Goal: Information Seeking & Learning: Learn about a topic

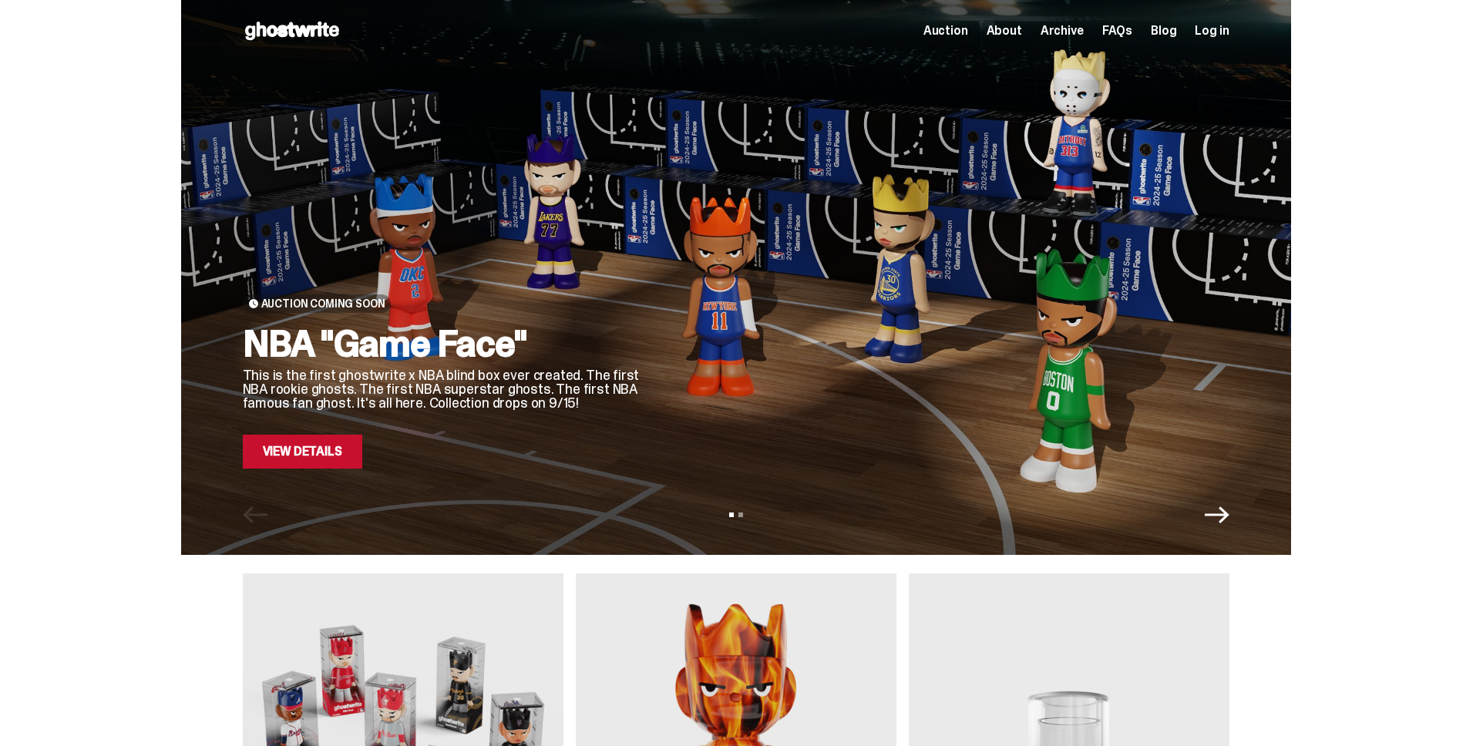
click at [1218, 512] on icon "Next" at bounding box center [1216, 514] width 25 height 25
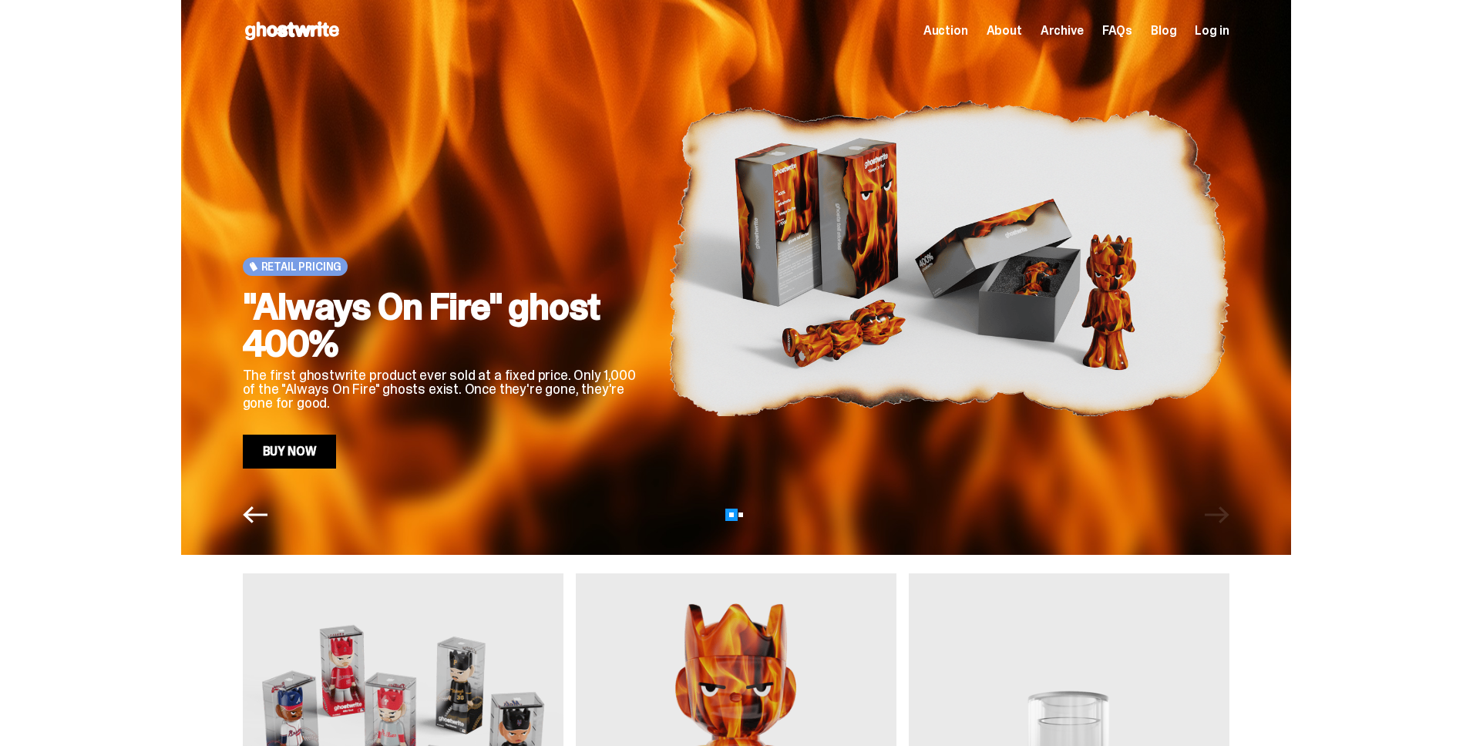
click at [734, 516] on button "View slide 1" at bounding box center [731, 514] width 5 height 5
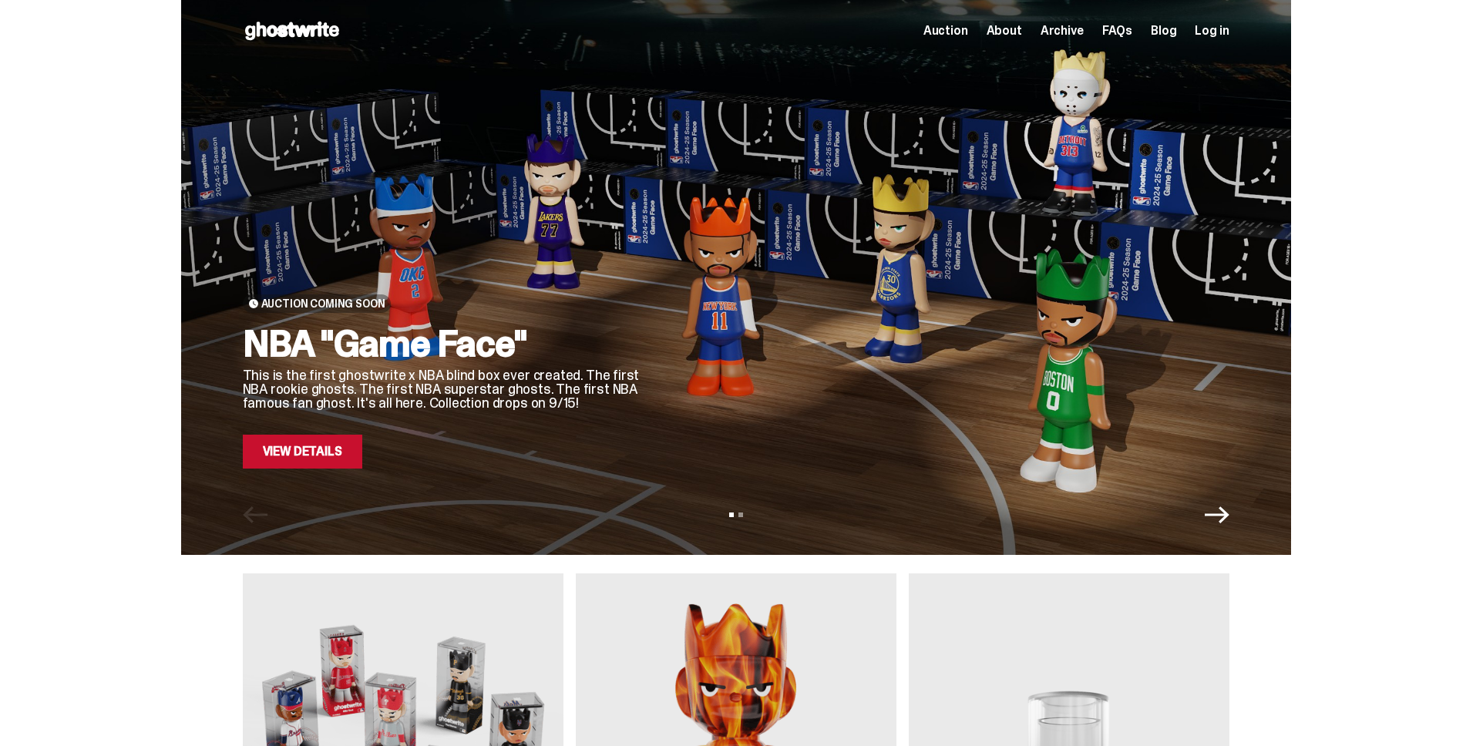
click at [316, 453] on link "View Details" at bounding box center [302, 452] width 119 height 34
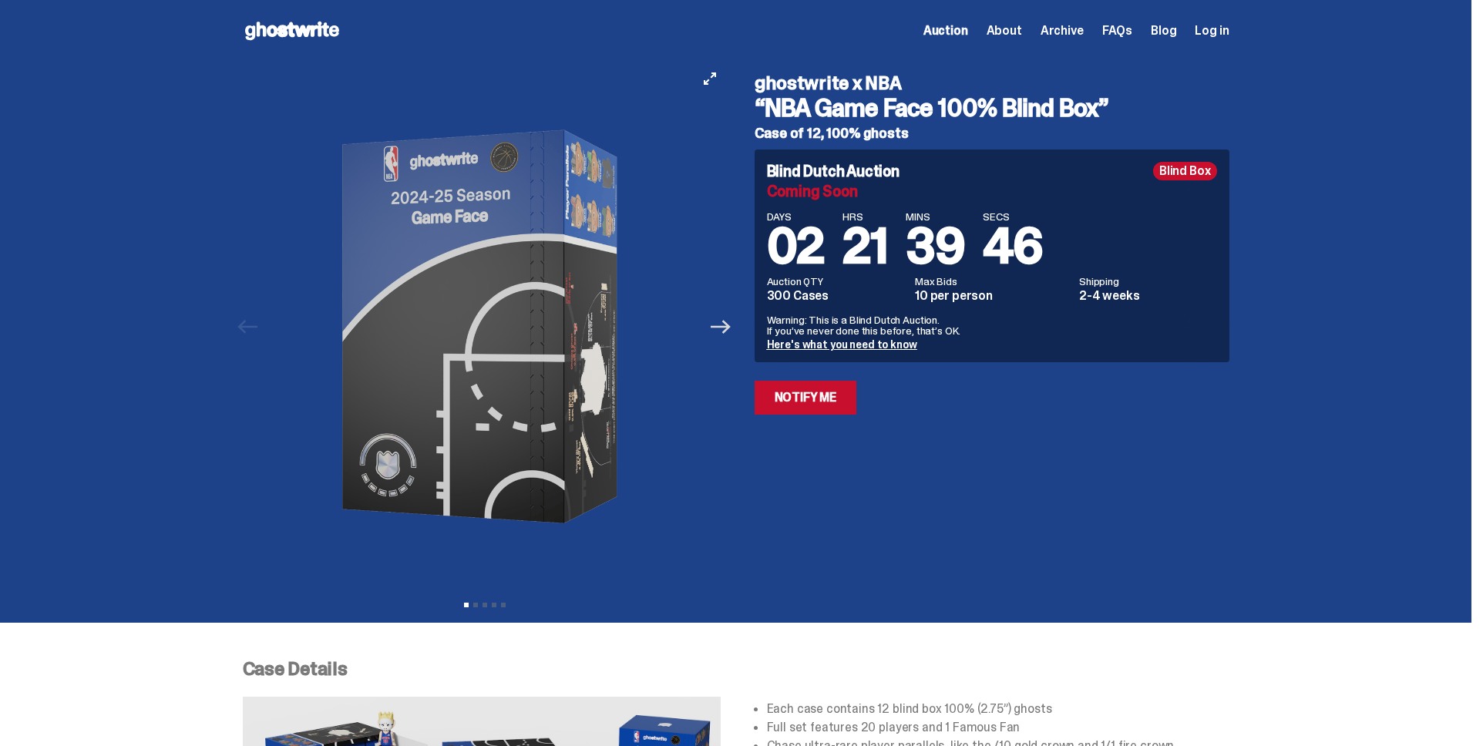
click at [729, 328] on icon "Next" at bounding box center [720, 327] width 20 height 20
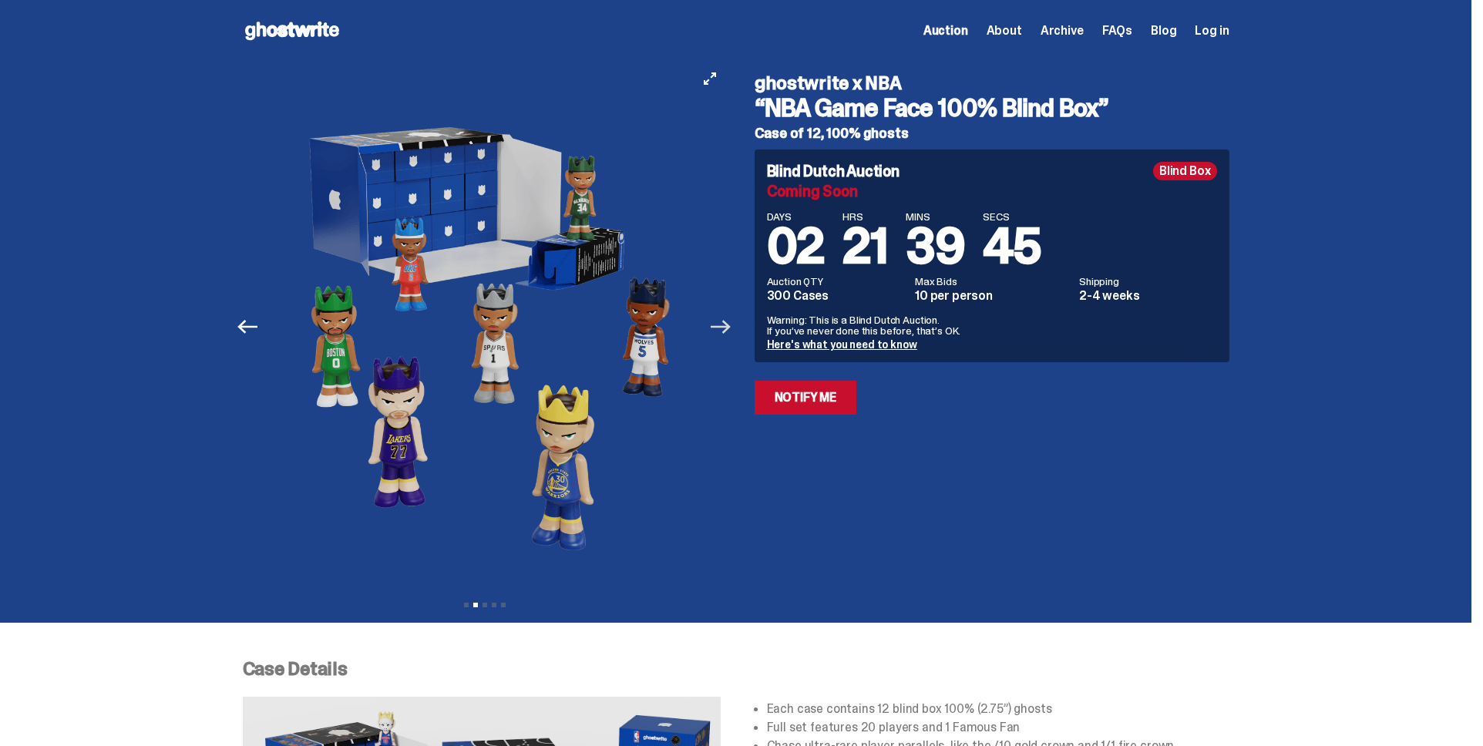
click at [729, 328] on icon "Next" at bounding box center [720, 327] width 20 height 20
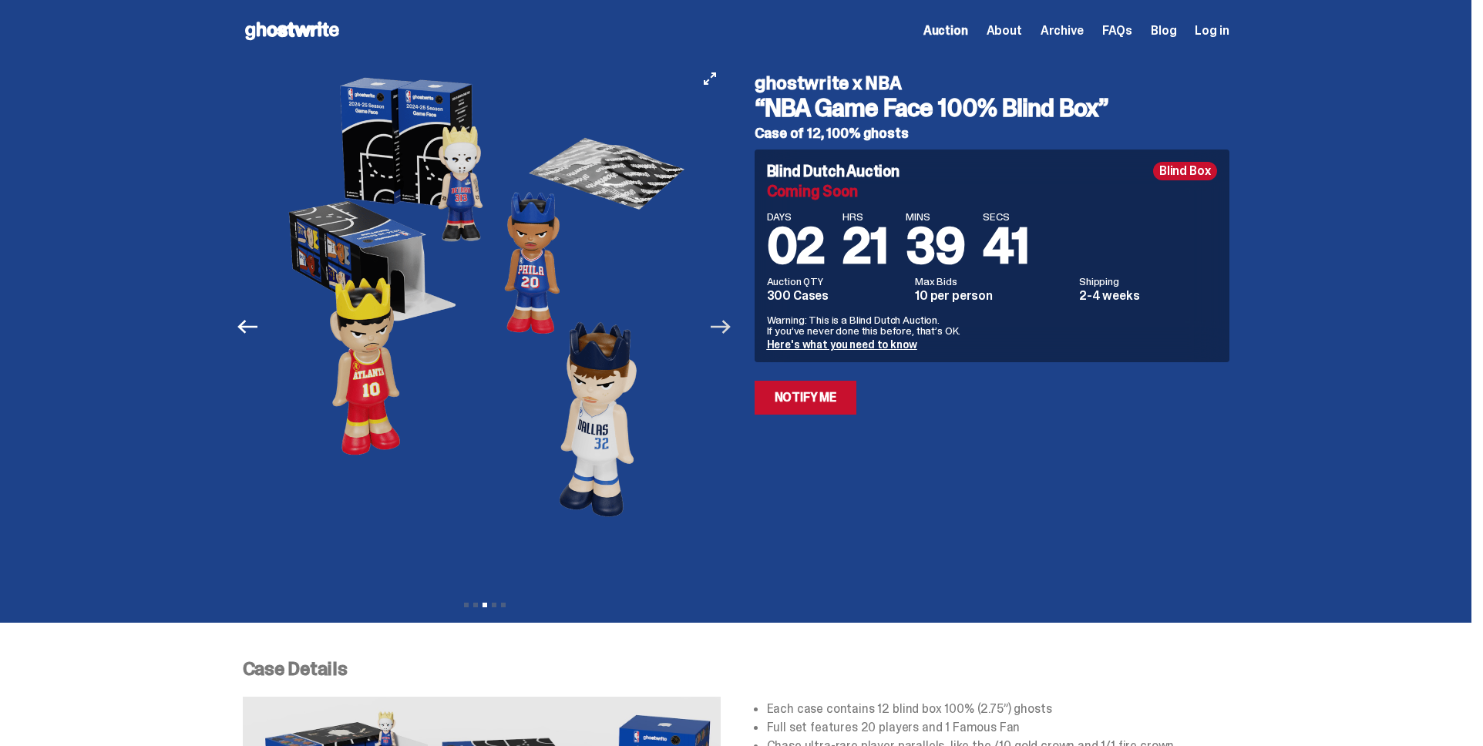
click at [727, 328] on icon "Next" at bounding box center [720, 327] width 20 height 20
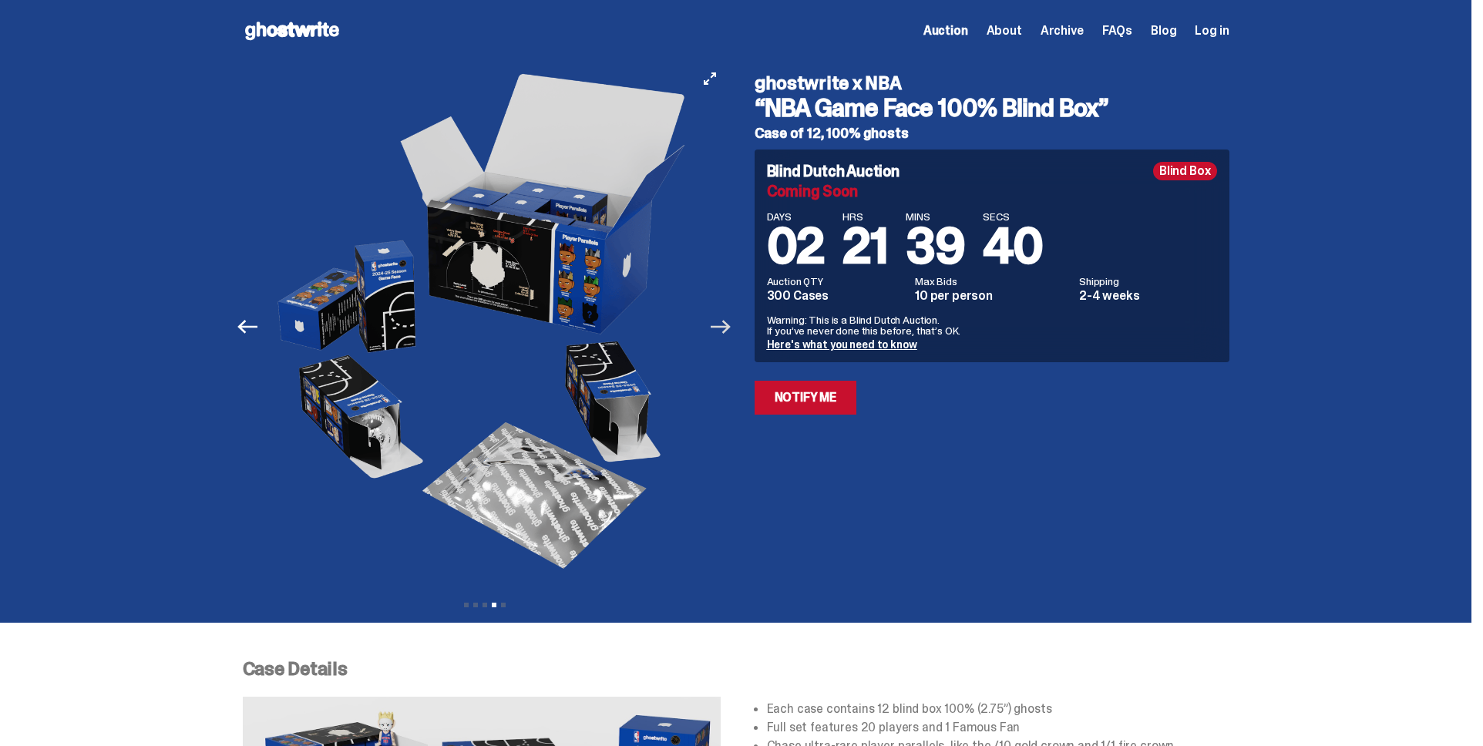
click at [727, 328] on icon "Next" at bounding box center [720, 327] width 20 height 20
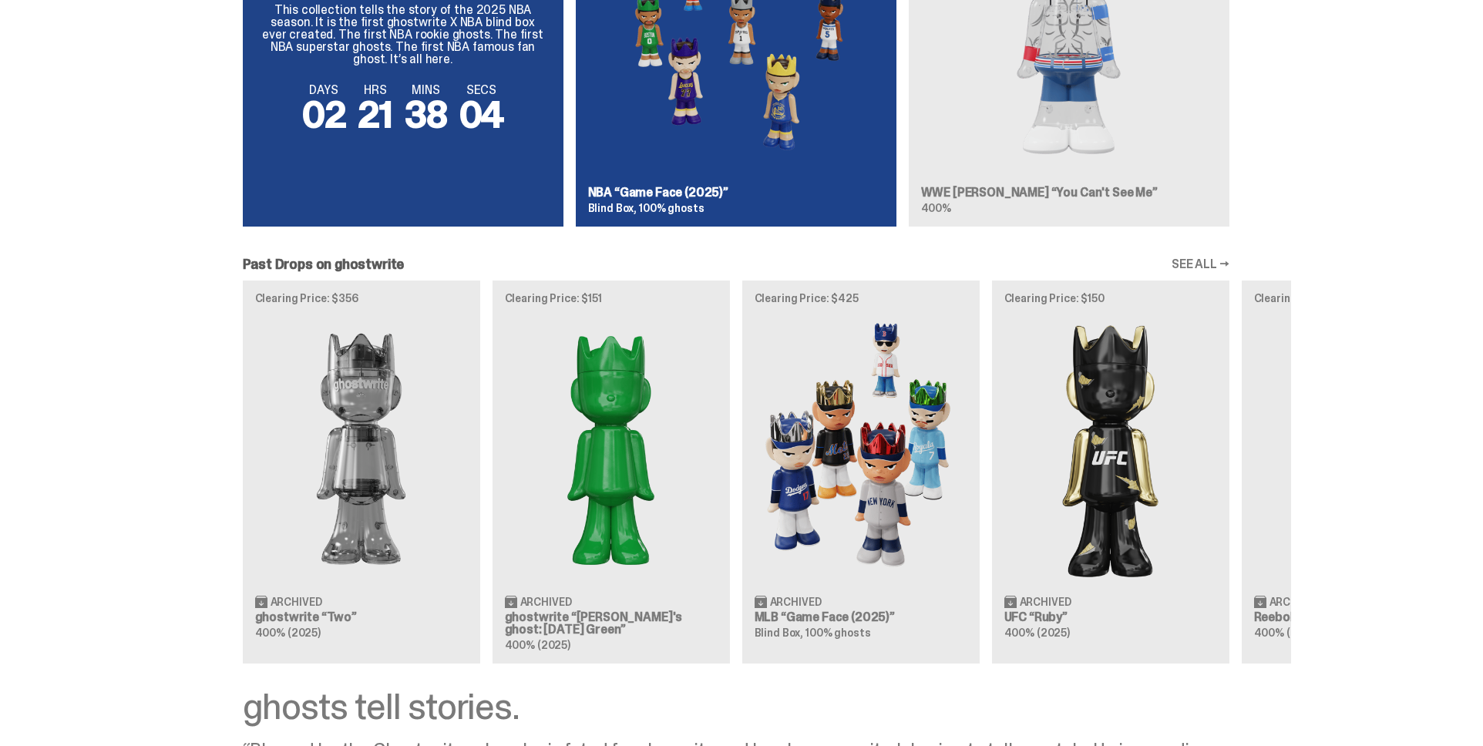
scroll to position [1245, 0]
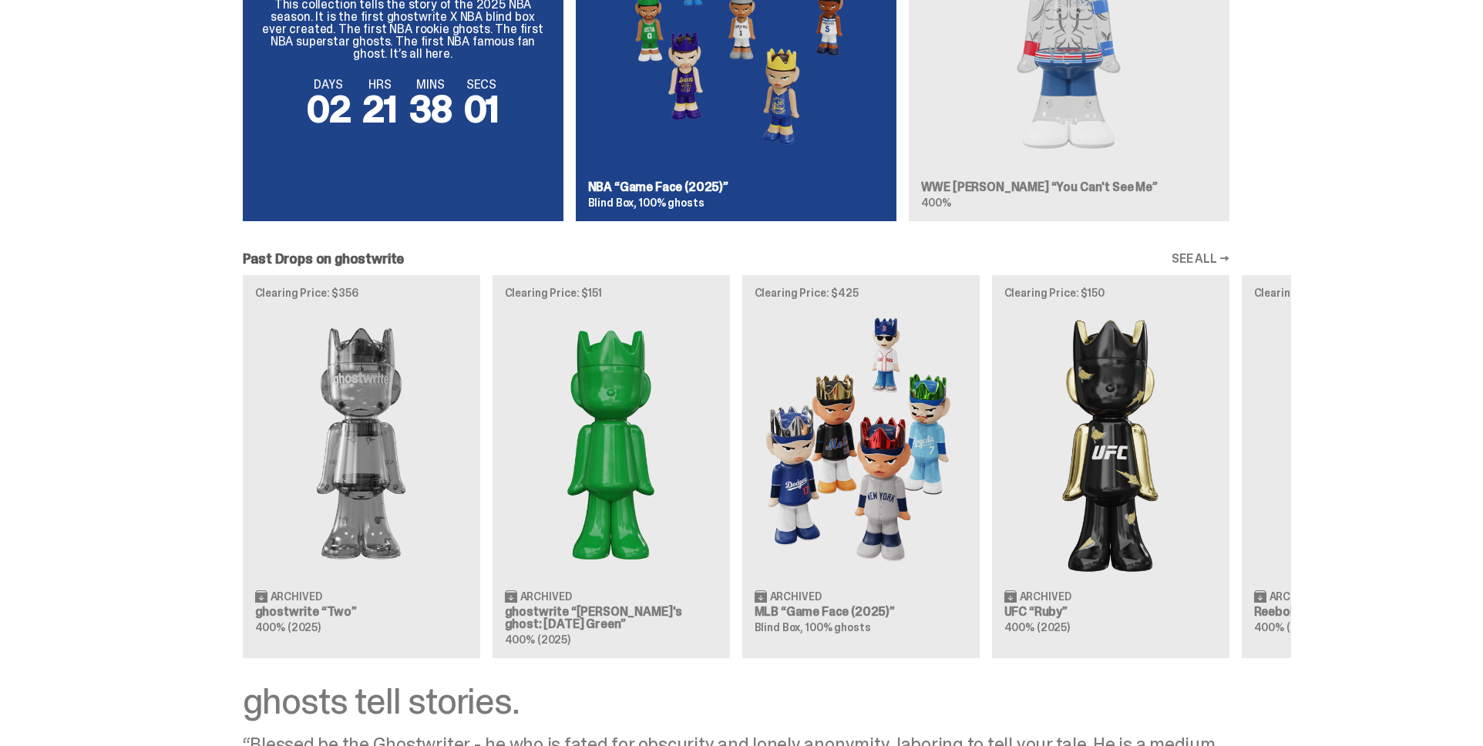
click at [1195, 257] on link "SEE ALL →" at bounding box center [1200, 259] width 58 height 12
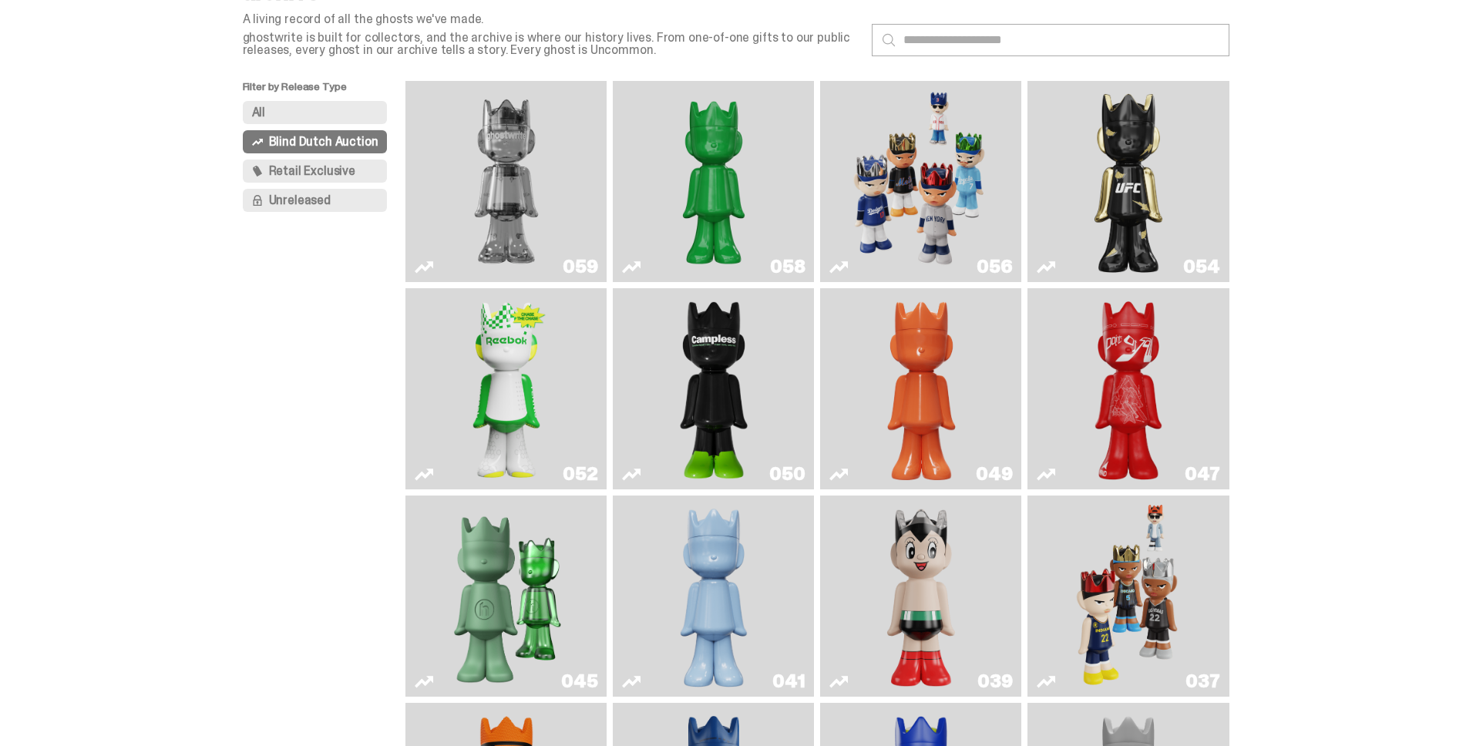
scroll to position [84, 0]
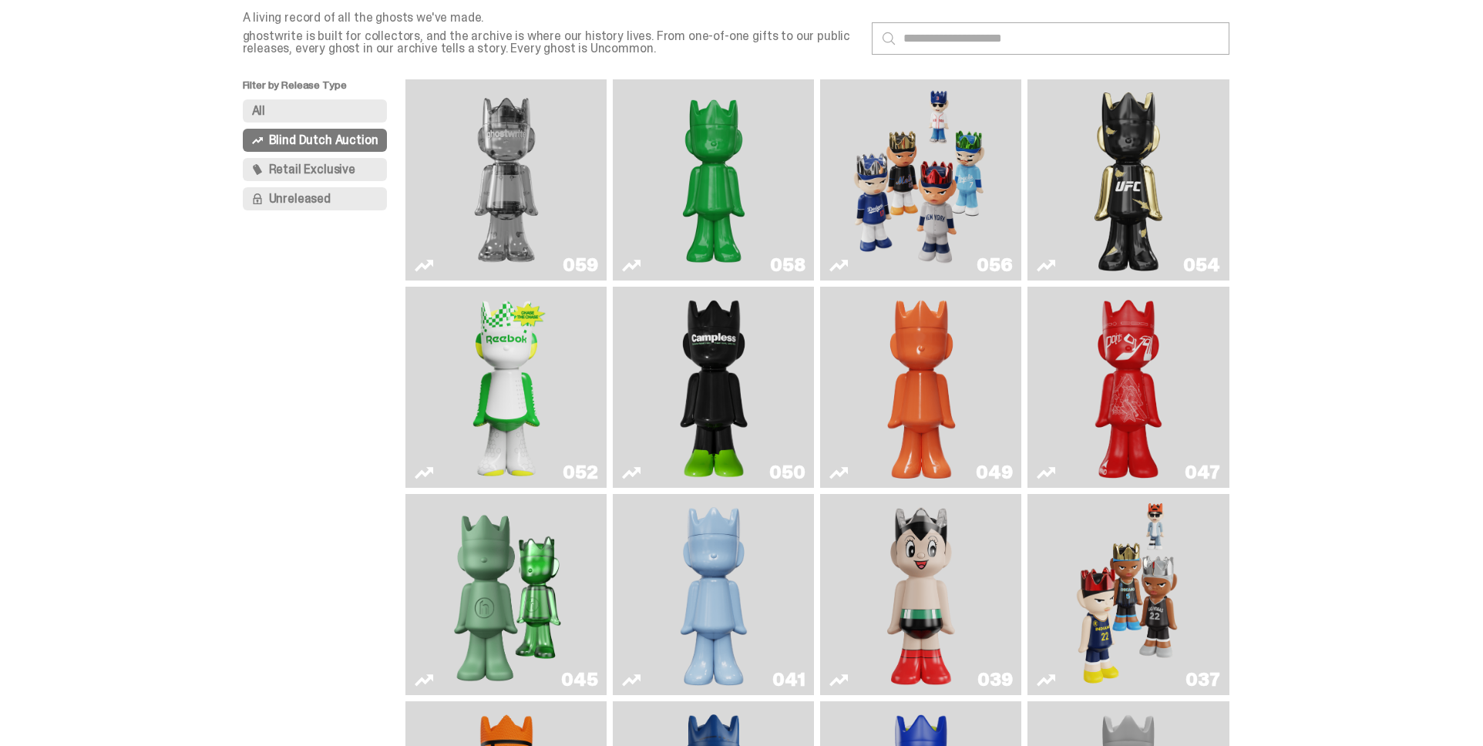
click at [526, 383] on img "Court Victory" at bounding box center [506, 387] width 82 height 189
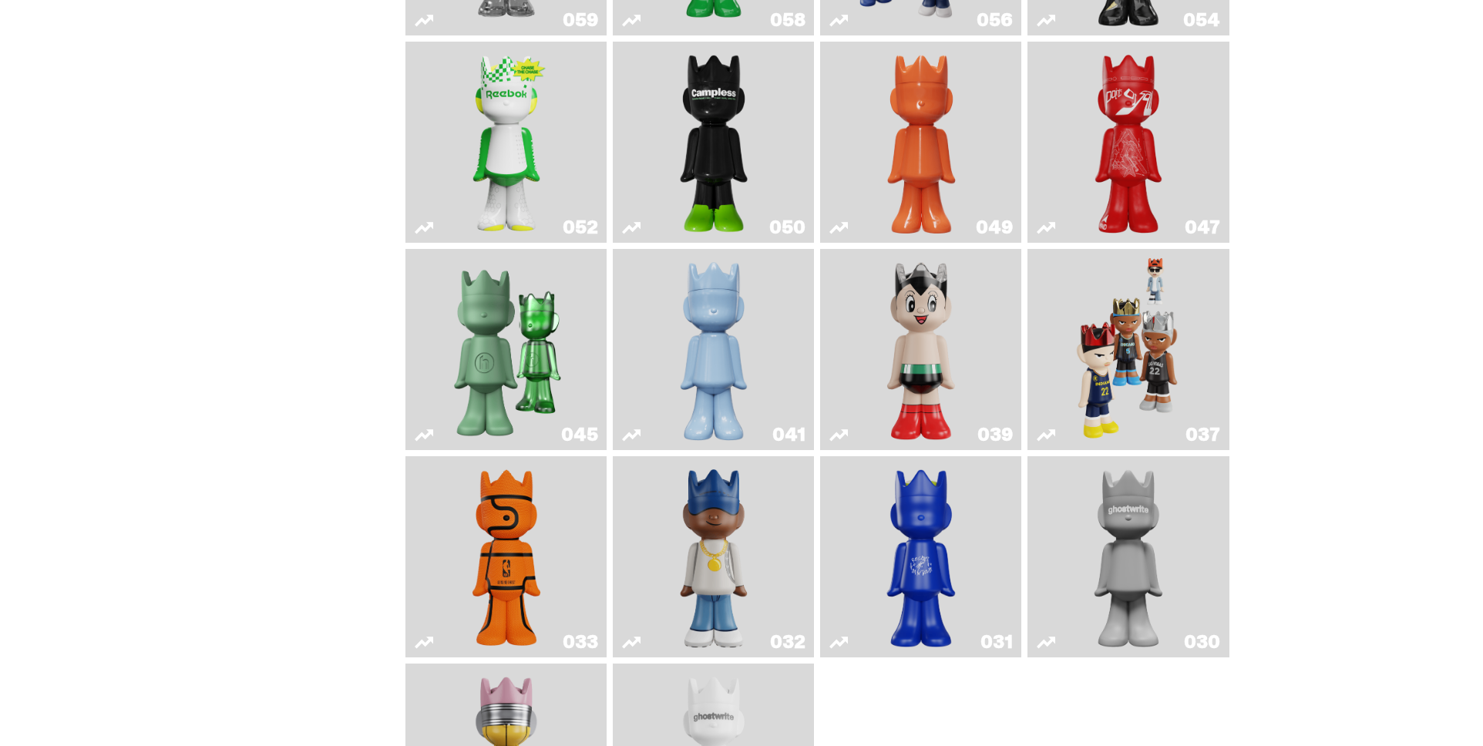
scroll to position [133, 0]
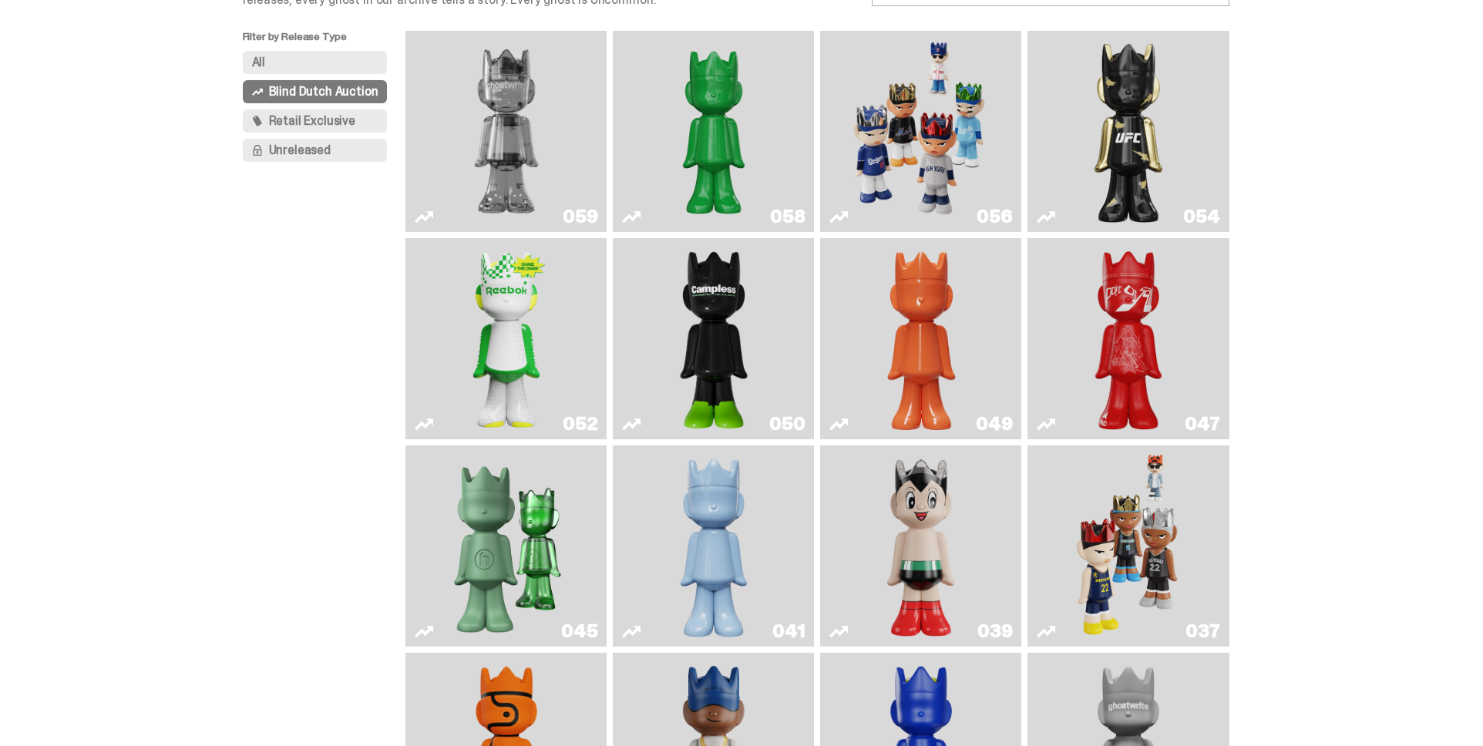
click at [914, 186] on img "Game Face (2025)" at bounding box center [920, 131] width 151 height 189
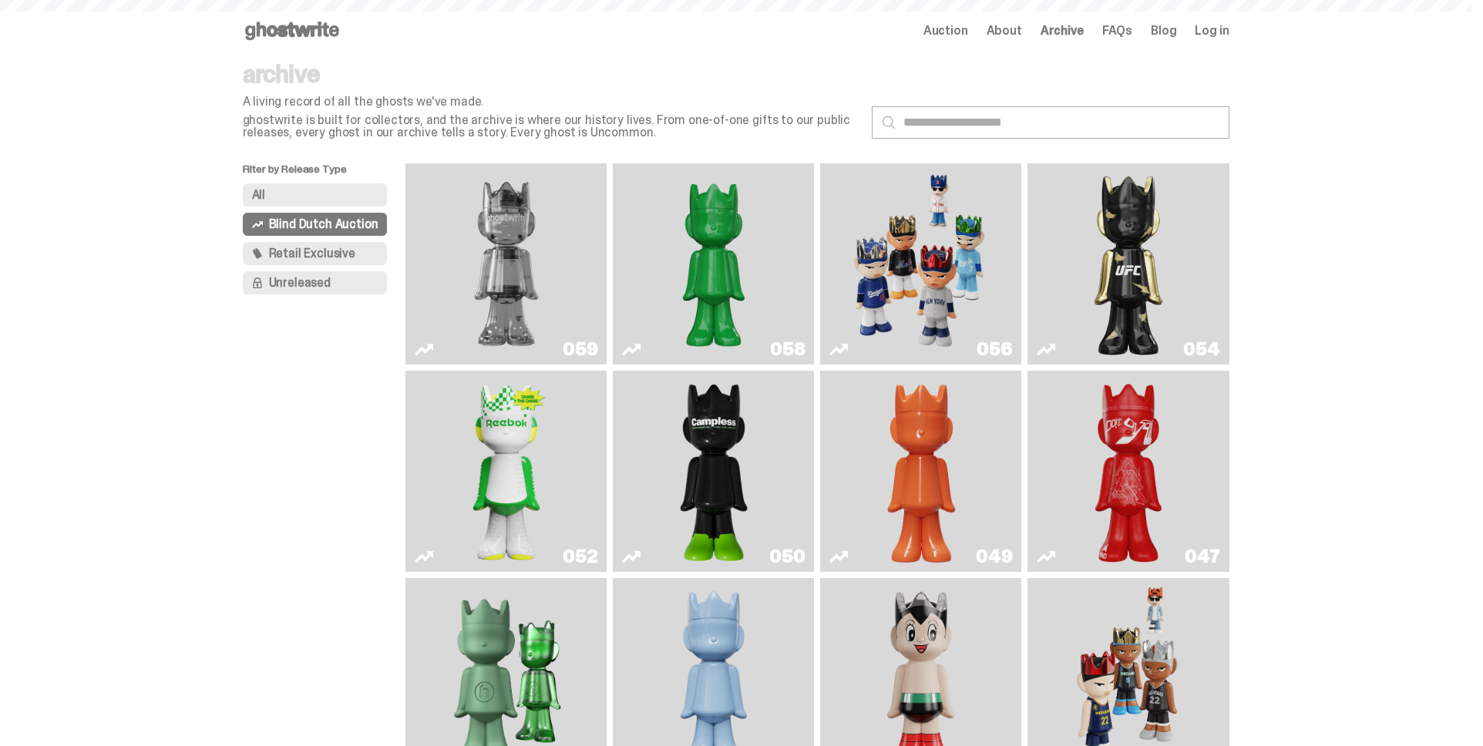
scroll to position [133, 0]
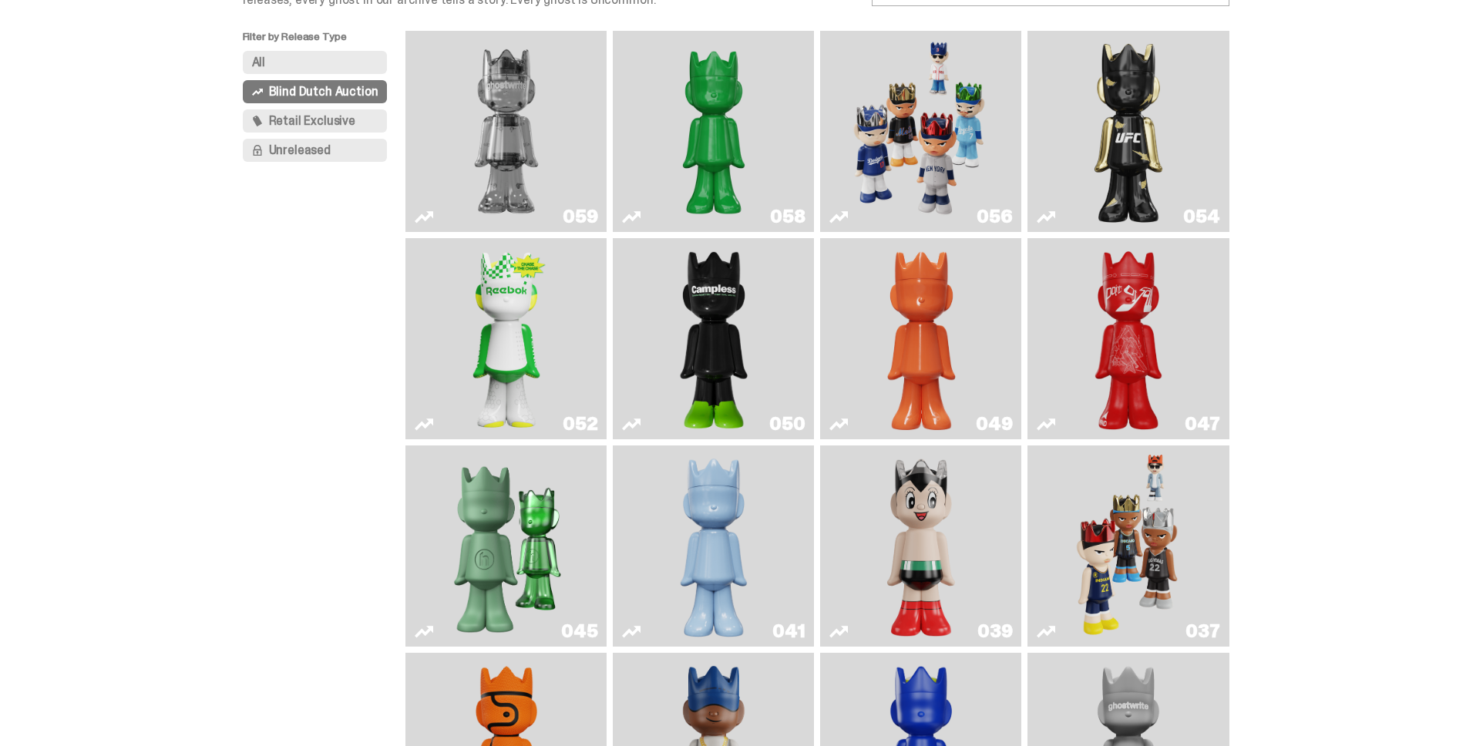
click at [1129, 524] on img "Game Face (2024)" at bounding box center [1128, 546] width 106 height 189
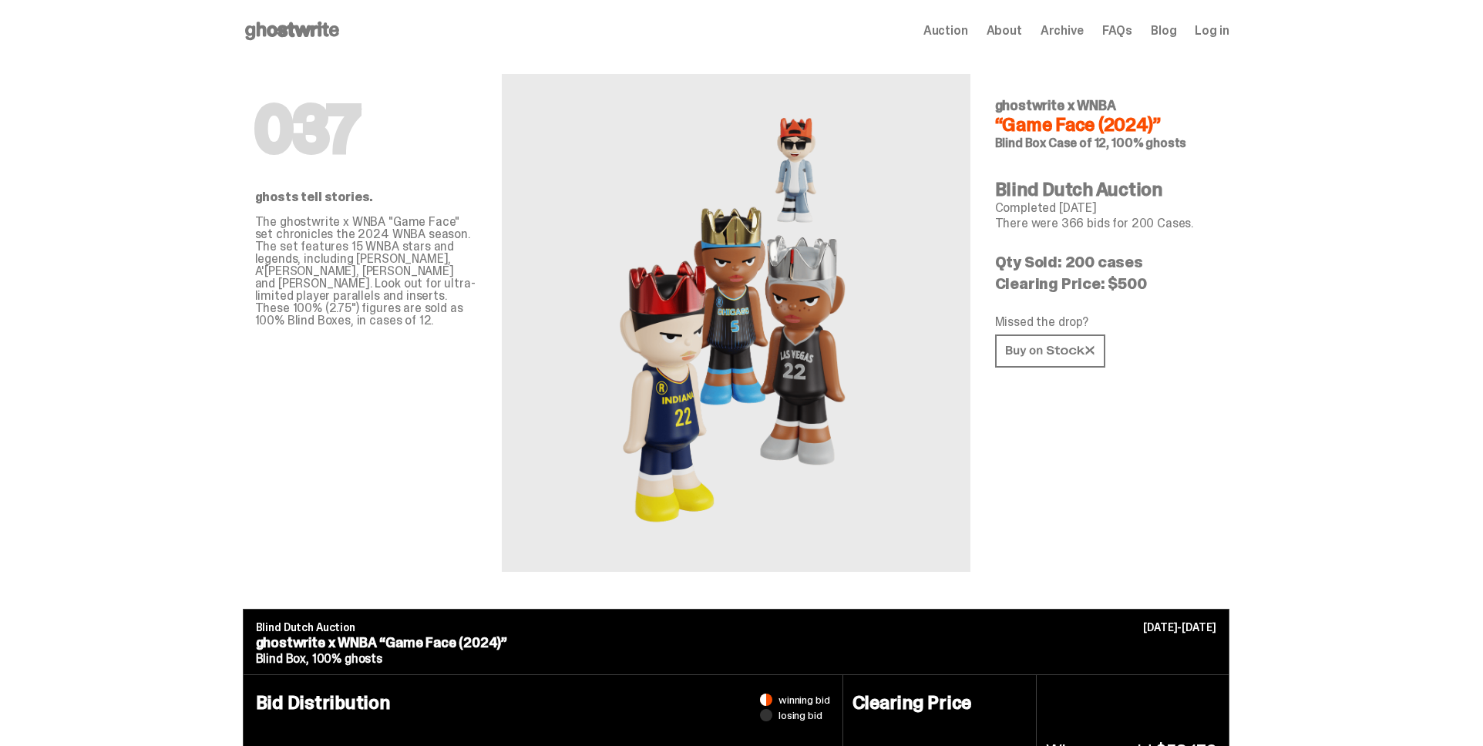
drag, startPoint x: 1137, startPoint y: 267, endPoint x: 993, endPoint y: 265, distance: 144.1
click at [993, 265] on div "037 ghosts tell stories. The ghostwrite x WNBA "Game Face" set chronicles the 2…" at bounding box center [736, 335] width 986 height 547
click at [1104, 277] on p "Clearing Price: $500" at bounding box center [1106, 283] width 222 height 15
drag, startPoint x: 1143, startPoint y: 284, endPoint x: 1002, endPoint y: 265, distance: 142.2
click at [1002, 265] on div "037 ghostwrite x WNBA “Game Face (2024)” Blind Box Case of 12, 100% ghosts Blin…" at bounding box center [1106, 317] width 222 height 510
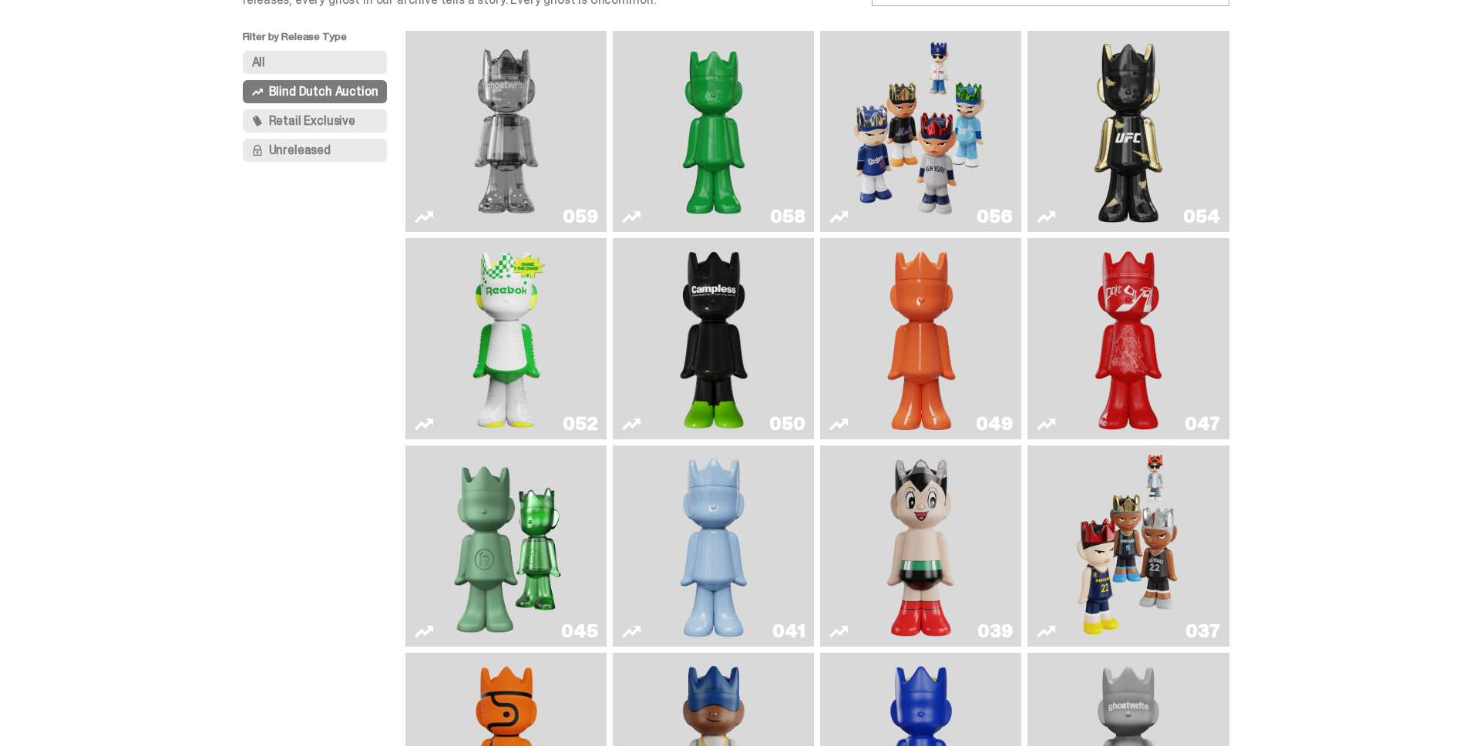
click at [912, 148] on img "Game Face (2025)" at bounding box center [920, 131] width 151 height 189
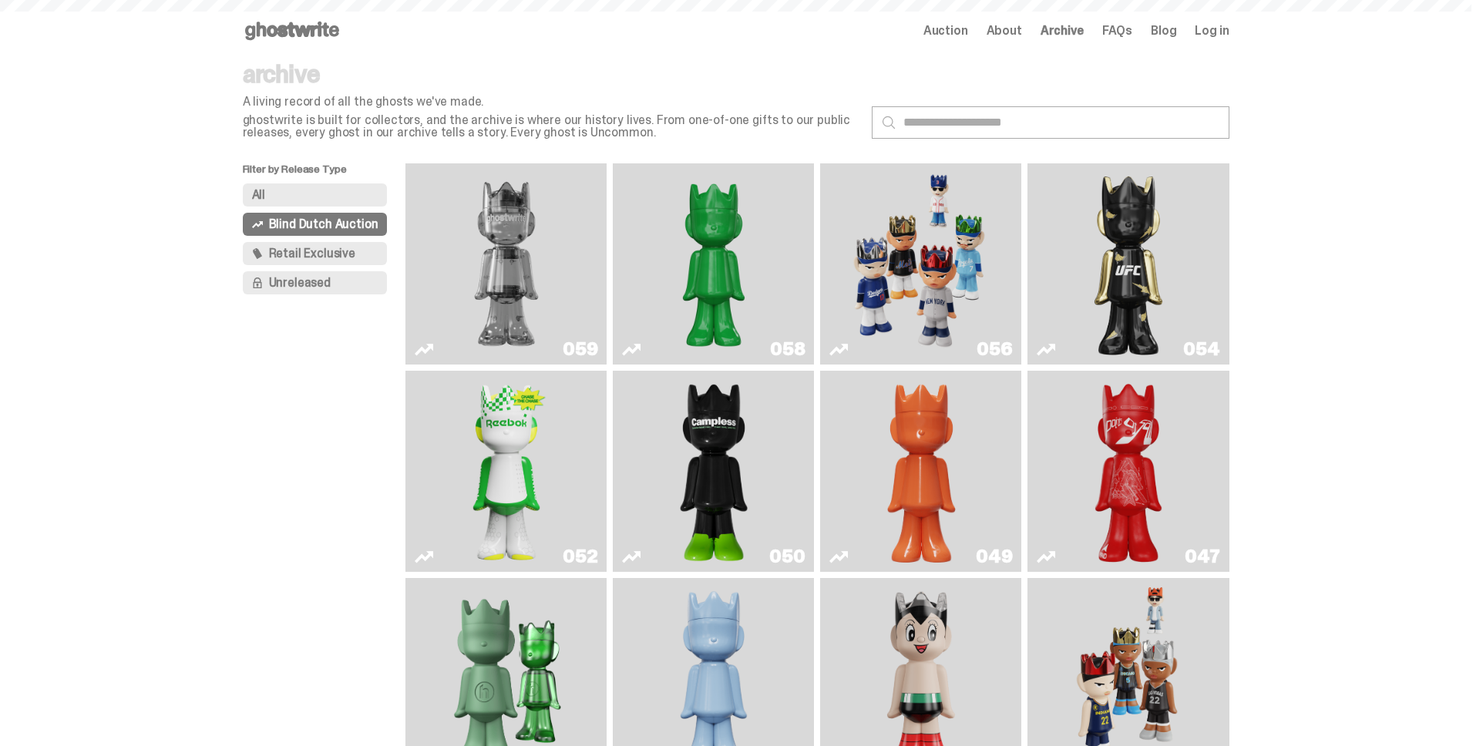
scroll to position [133, 0]
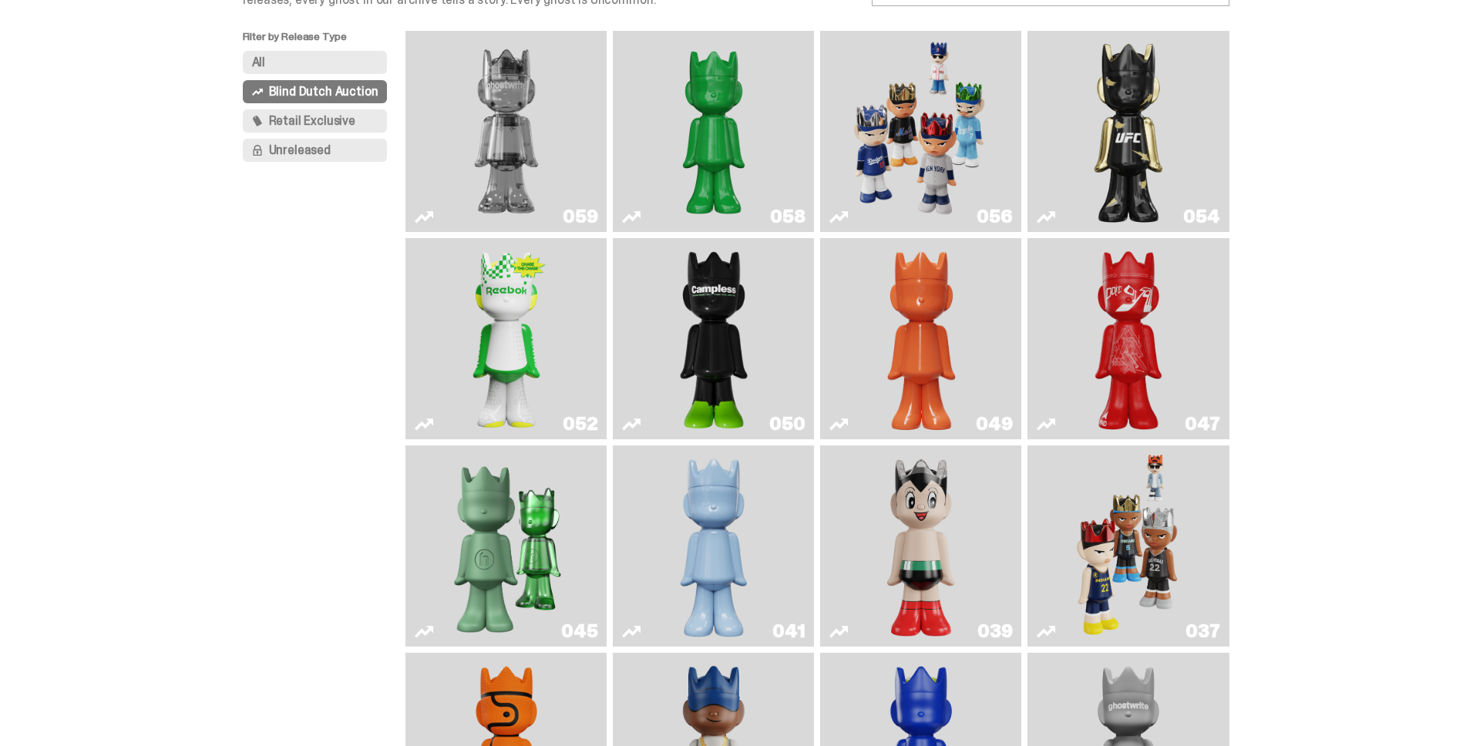
click at [529, 314] on img "Court Victory" at bounding box center [506, 338] width 82 height 189
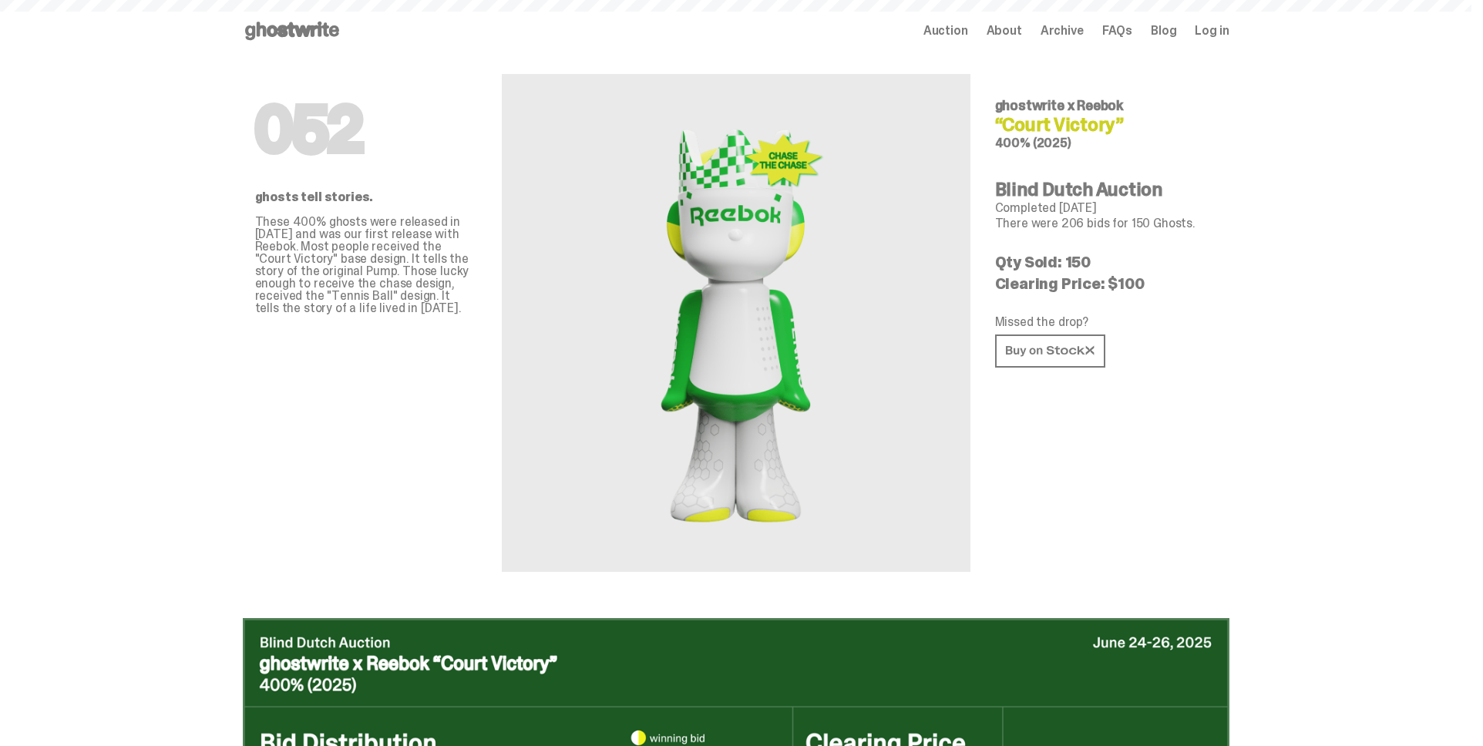
scroll to position [133, 0]
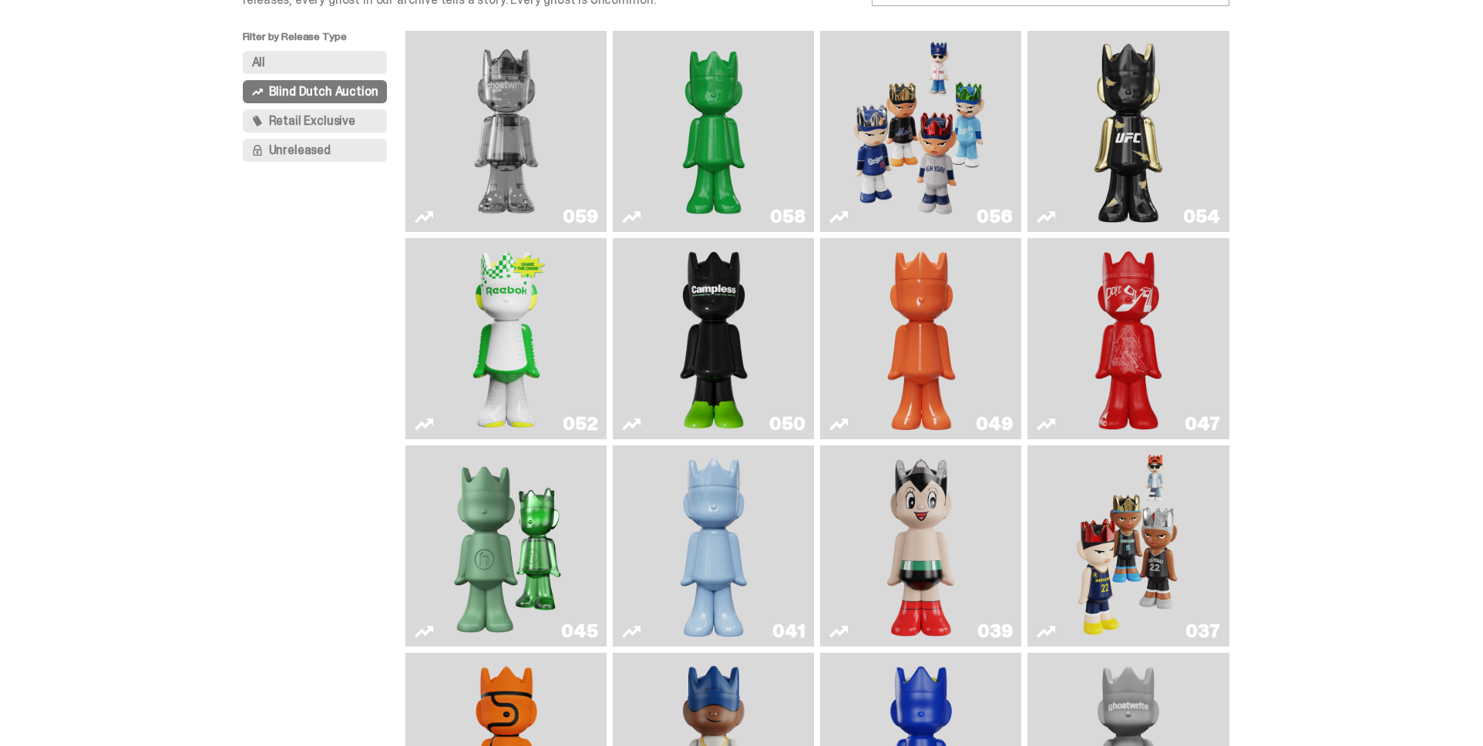
click at [522, 316] on img "Court Victory" at bounding box center [506, 338] width 82 height 189
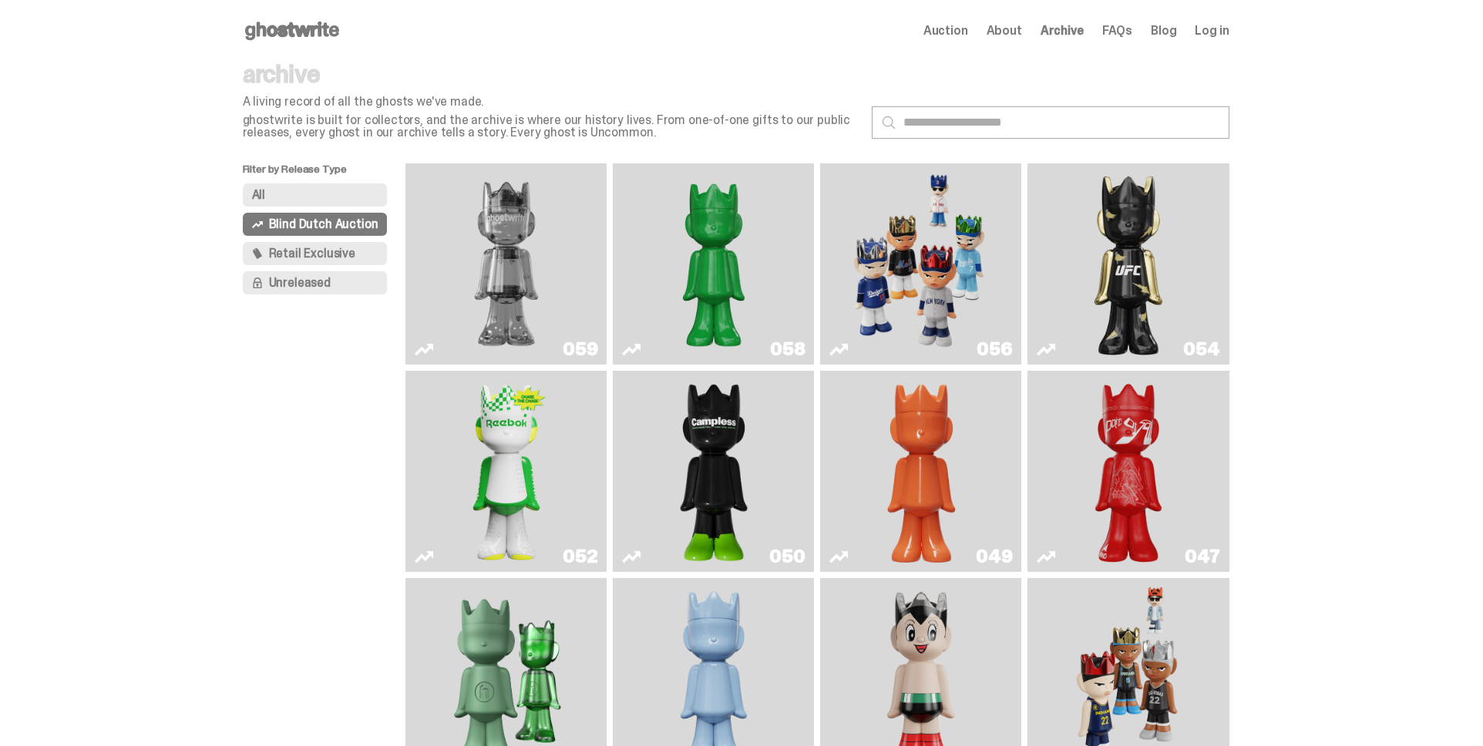
click at [297, 253] on span "Retail Exclusive" at bounding box center [312, 253] width 86 height 12
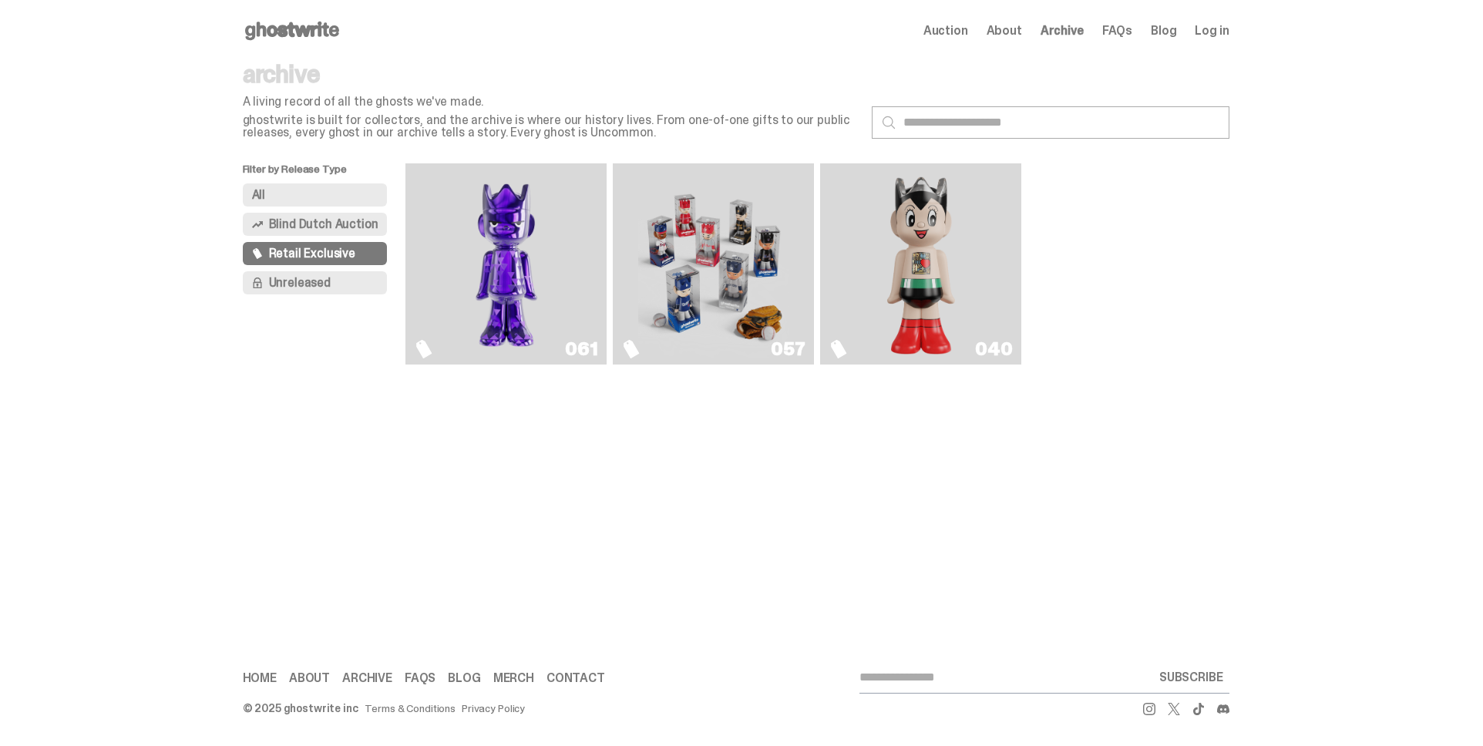
click at [331, 227] on span "Blind Dutch Auction" at bounding box center [323, 224] width 109 height 12
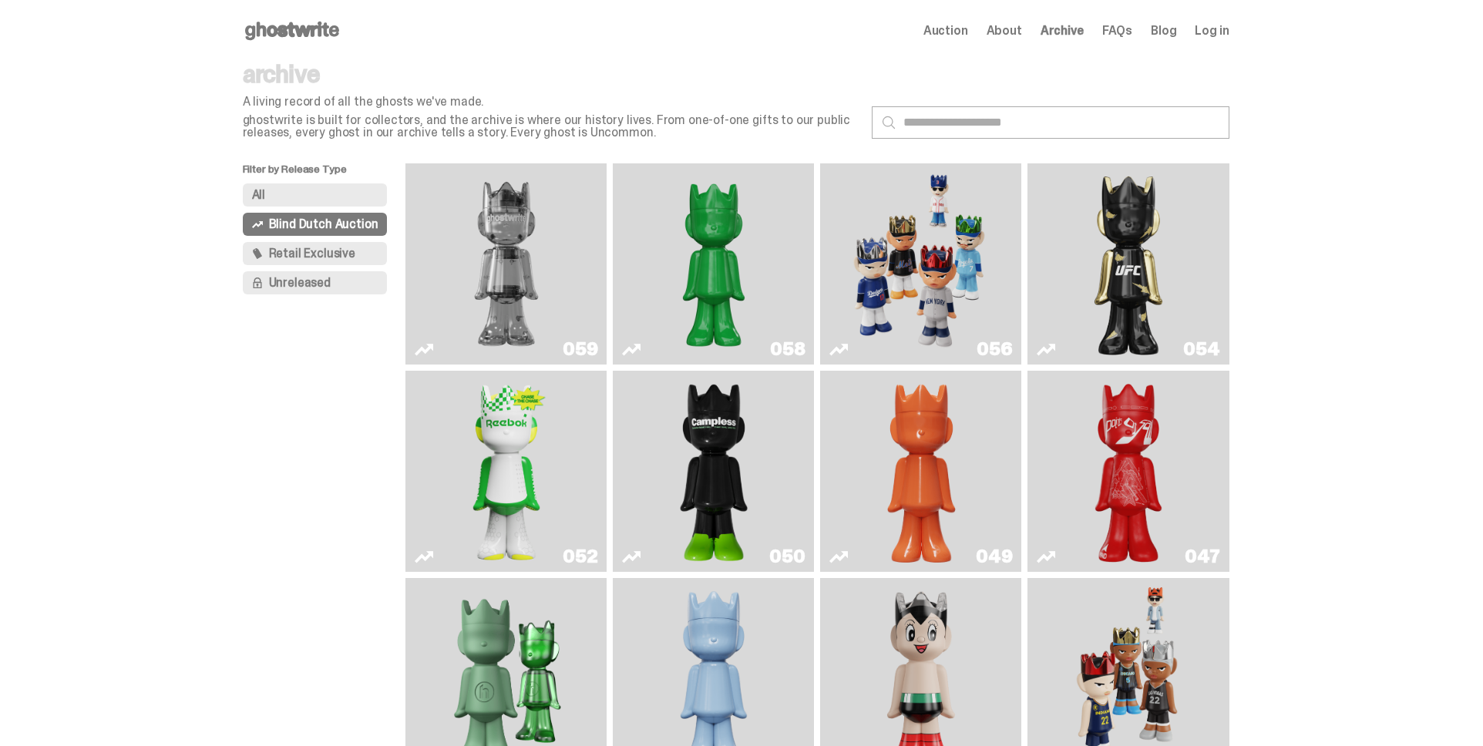
click at [361, 259] on button "Retail Exclusive" at bounding box center [315, 253] width 145 height 23
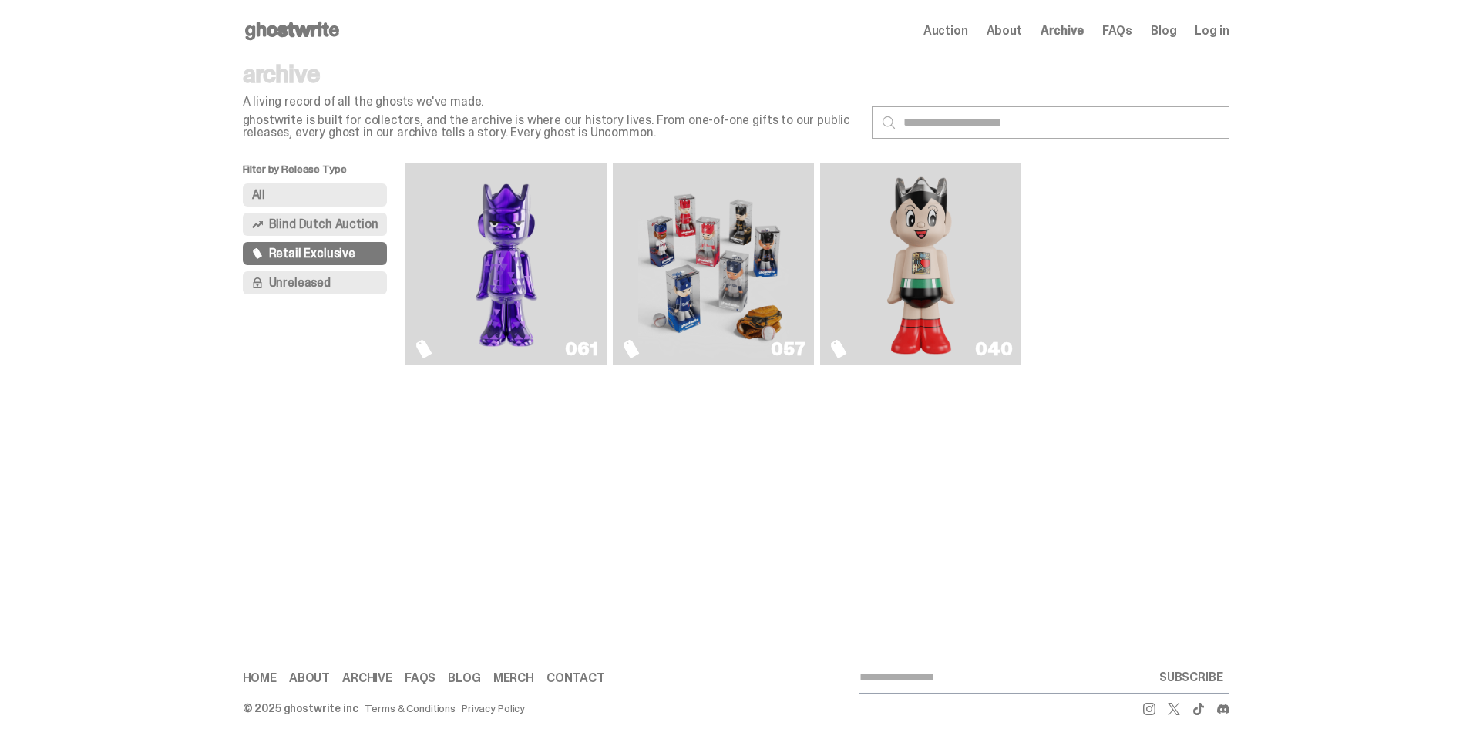
click at [353, 227] on span "Blind Dutch Auction" at bounding box center [323, 224] width 109 height 12
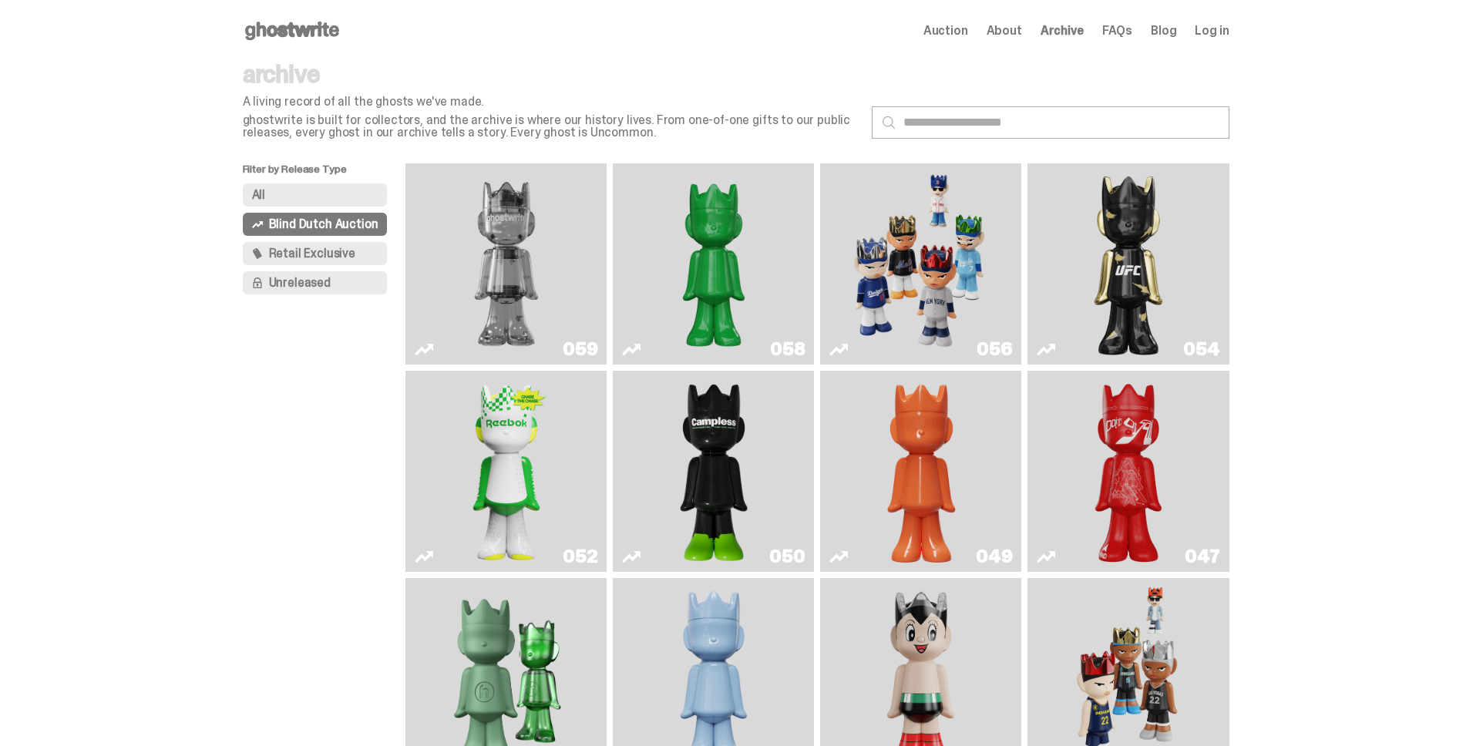
click at [931, 301] on img "Game Face (2025)" at bounding box center [920, 264] width 151 height 189
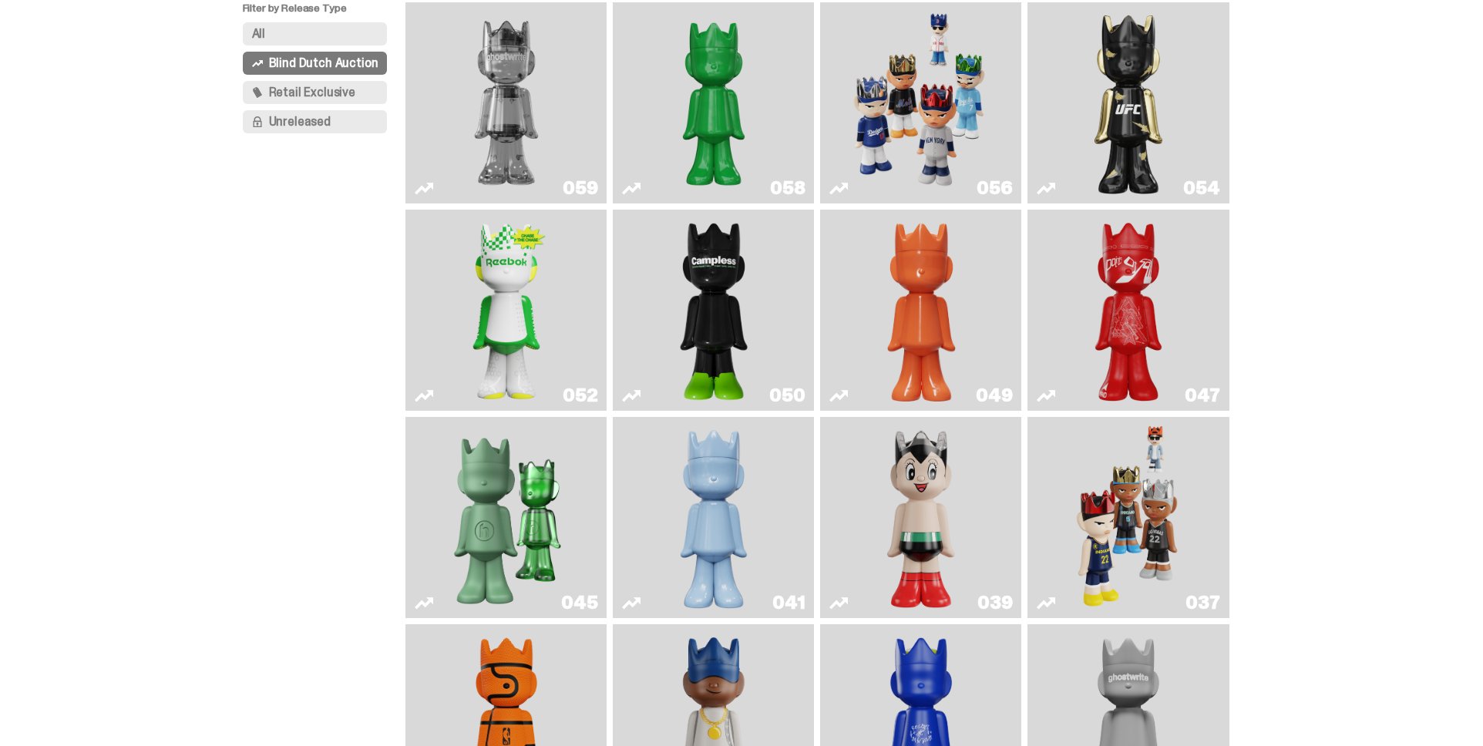
scroll to position [129, 0]
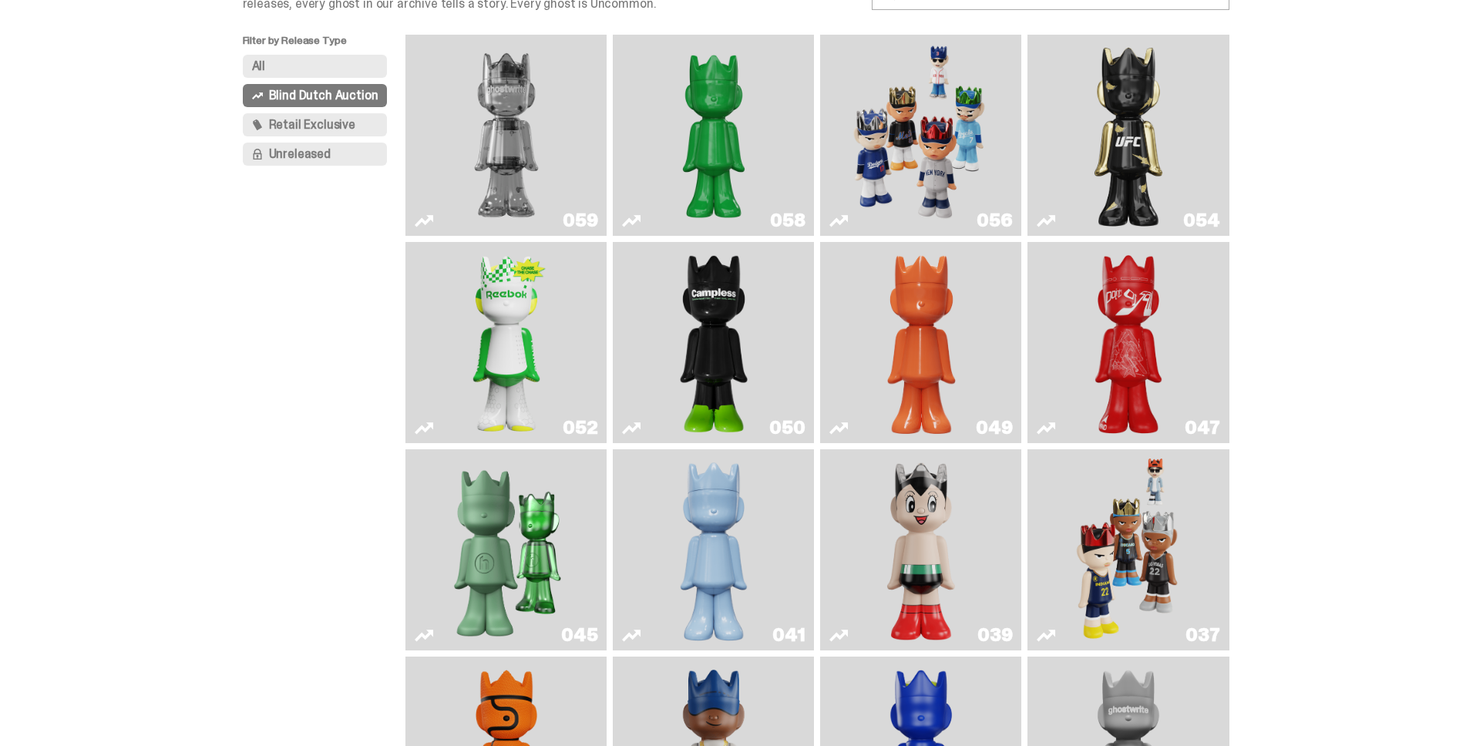
click at [715, 351] on img "Campless" at bounding box center [714, 342] width 82 height 189
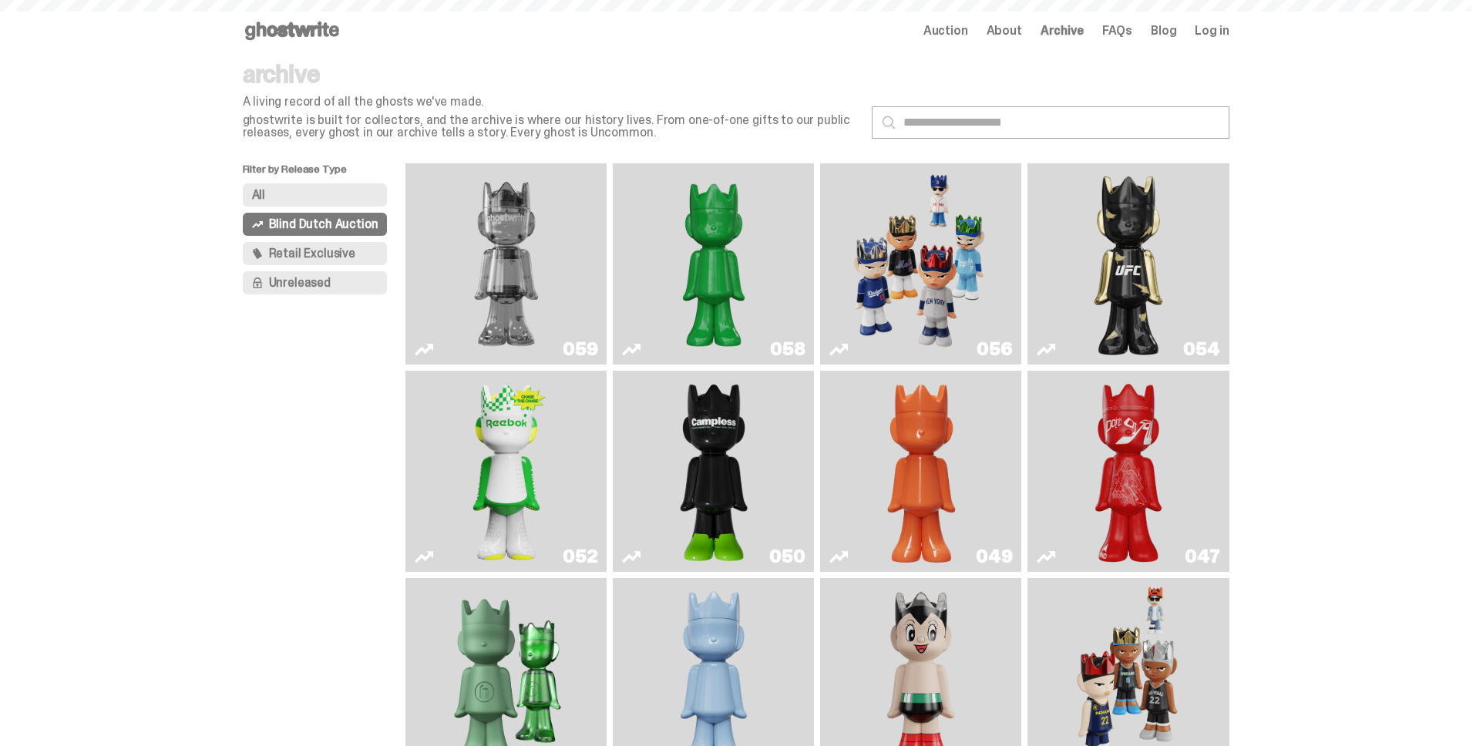
scroll to position [129, 0]
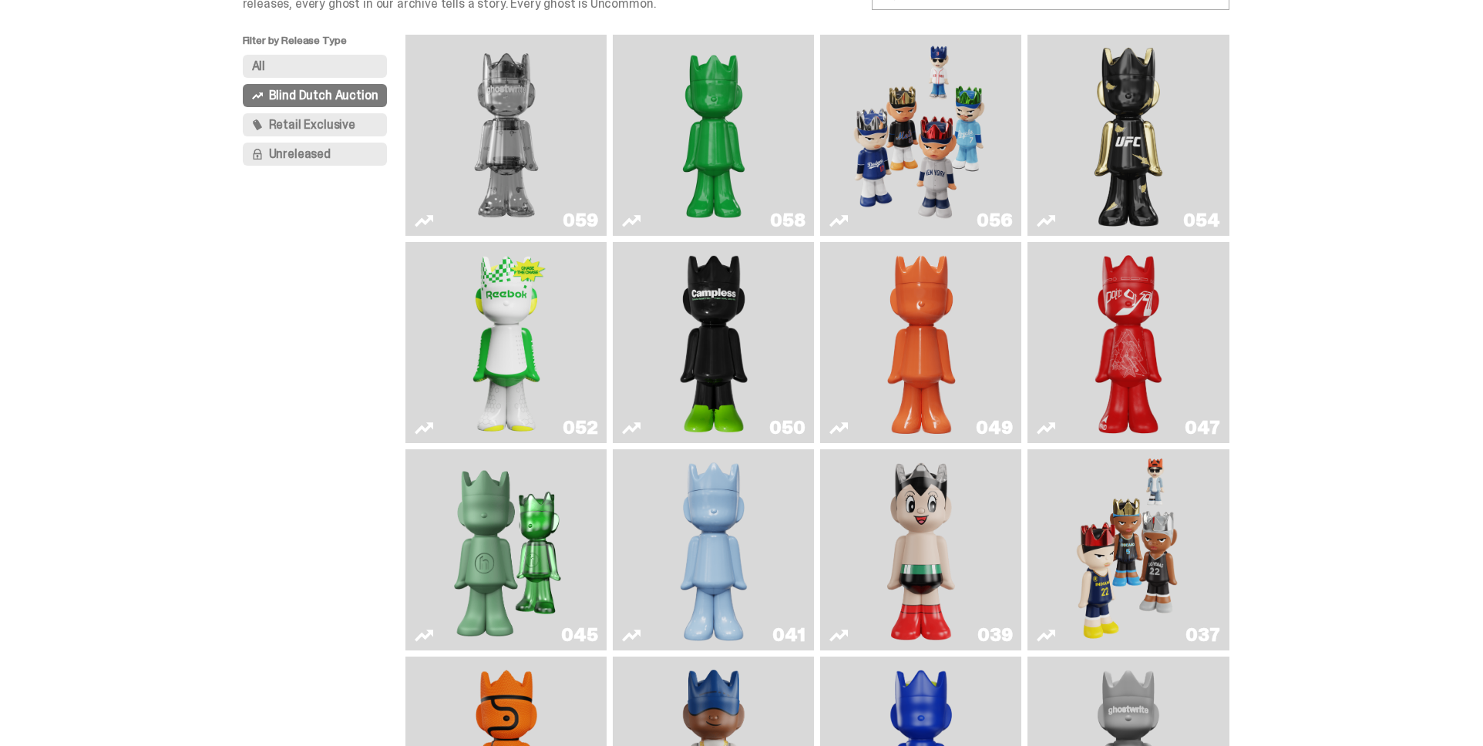
click at [479, 348] on img "Court Victory" at bounding box center [506, 342] width 82 height 189
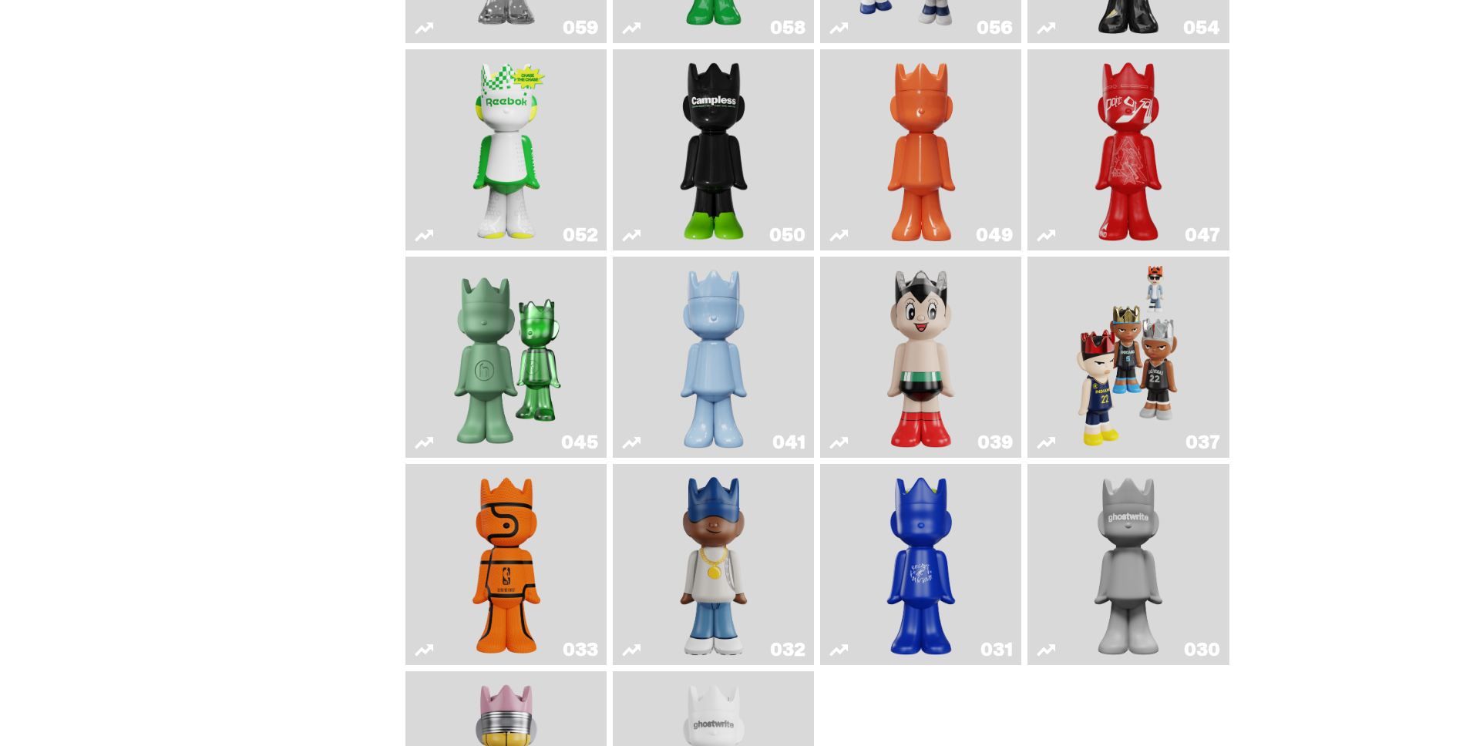
scroll to position [322, 0]
click at [1123, 370] on img "Game Face (2024)" at bounding box center [1128, 356] width 106 height 189
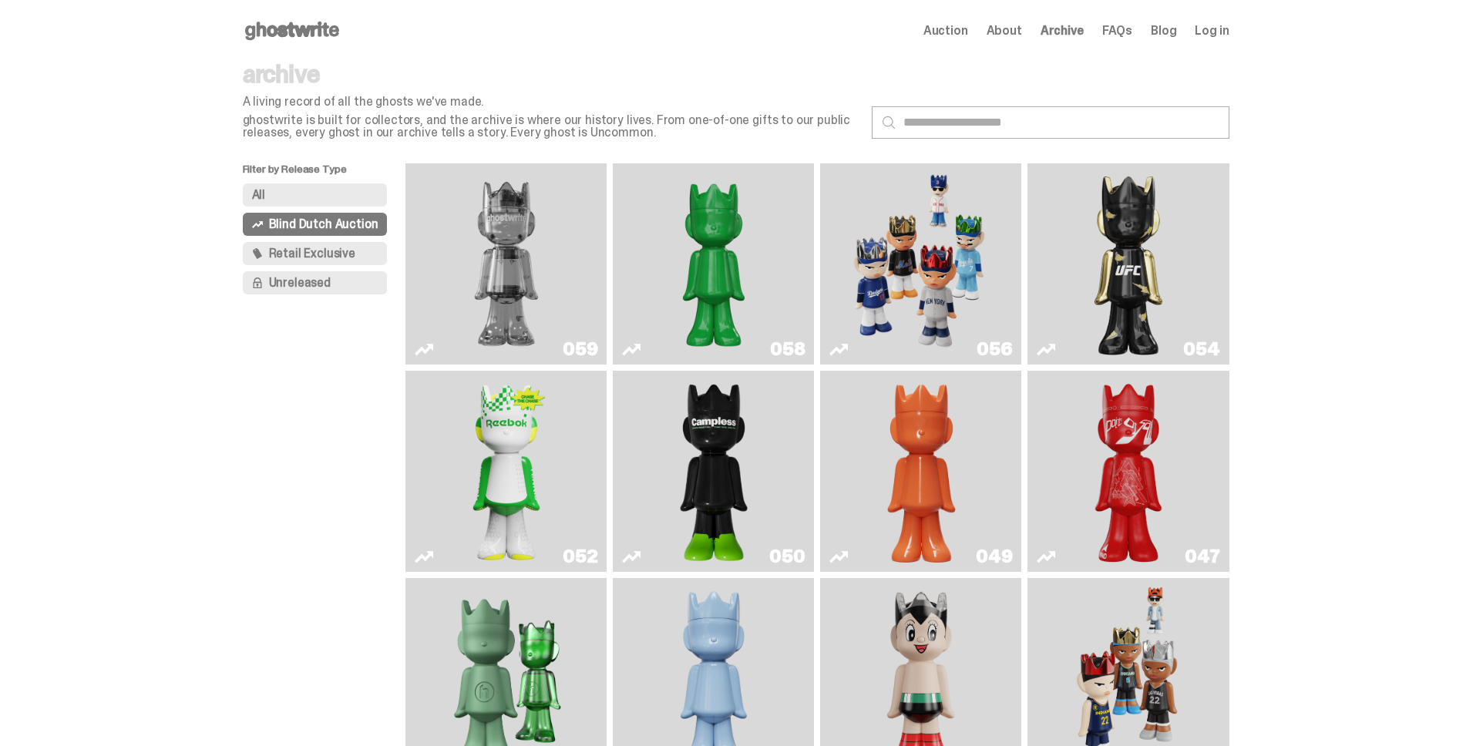
click at [505, 224] on img "Two" at bounding box center [506, 264] width 151 height 189
